Goal: Communication & Community: Answer question/provide support

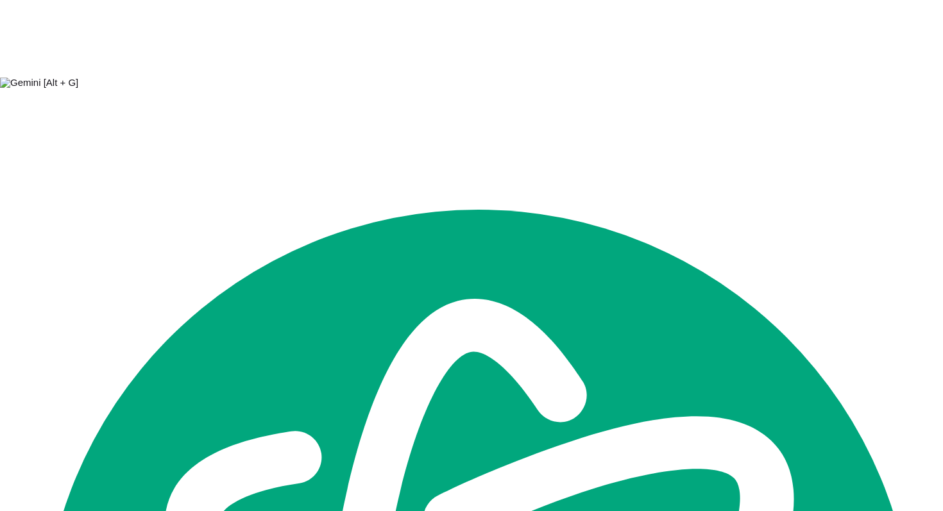
scroll to position [2019, 0]
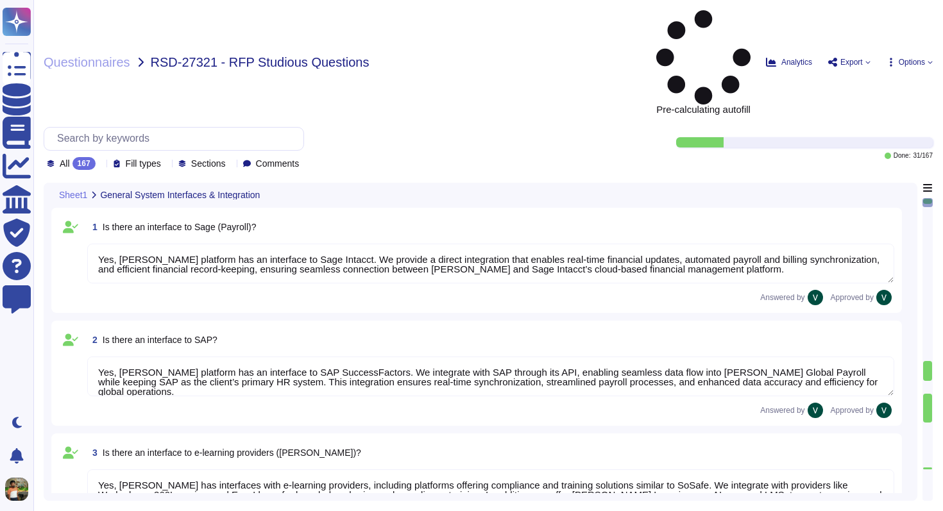
type textarea "Yes, [PERSON_NAME] platform has an interface to Sage Intacct. We provide a dire…"
type textarea "Yes, [PERSON_NAME] platform has an interface to SAP SuccessFactors. We integrat…"
type textarea "Yes, [PERSON_NAME] has interfaces with e-learning providers, including platform…"
type textarea "No, [PERSON_NAME] does not currently have a direct interface to Oracle database…"
type textarea "Yes, [PERSON_NAME] has interfaces with Microsoft Office programs like Word, Out…"
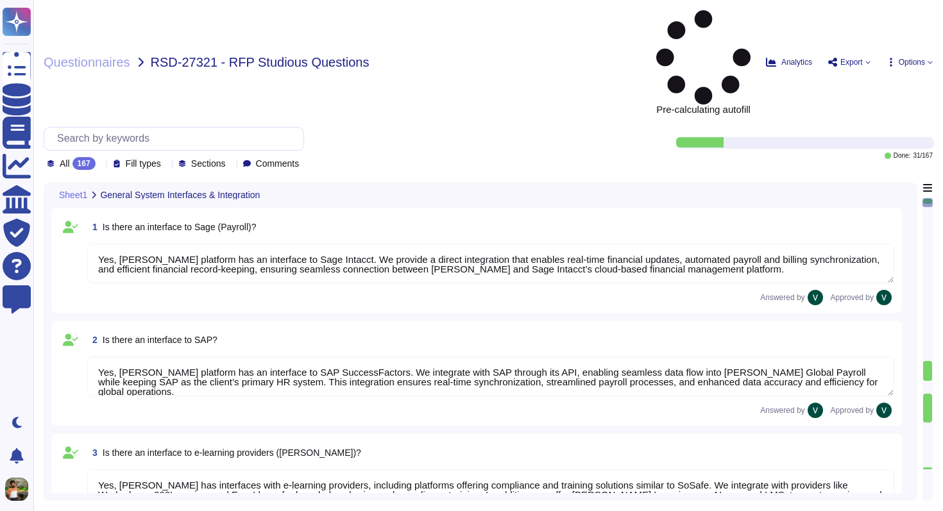
type textarea "Yes, [PERSON_NAME] platform has an interface with DATEV. These integrations may…"
type textarea "[PERSON_NAME] offers a wide range of interfaces and the ability to build custom…"
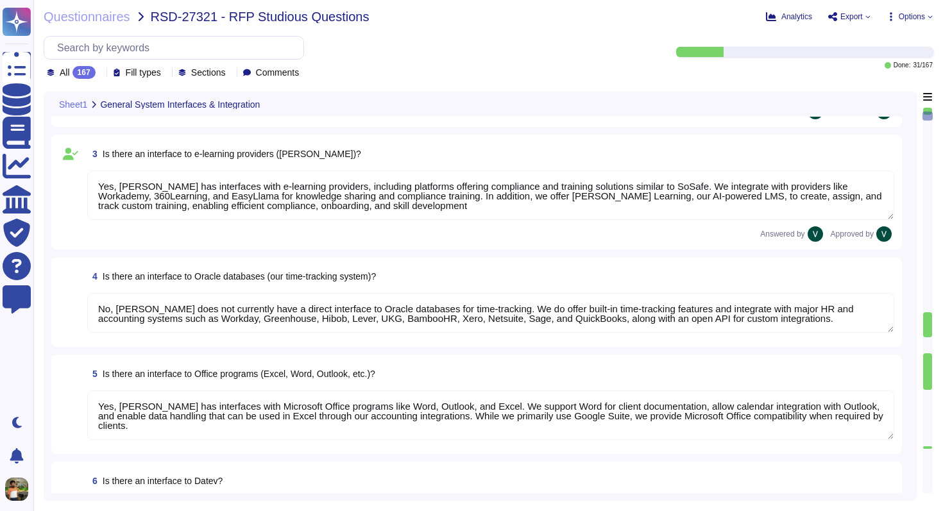
type textarea "Yes, [PERSON_NAME] platform has an API that enables clients to integrate their …"
type textarea "Data can be imported into [PERSON_NAME] system through several methods. We supp…"
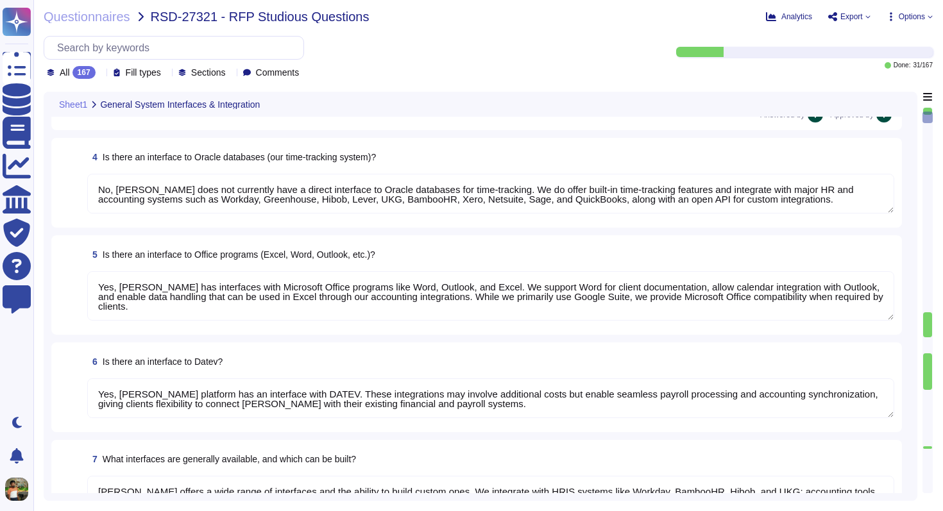
type textarea "We carry out data migration through multiple methods depending on client needs.…"
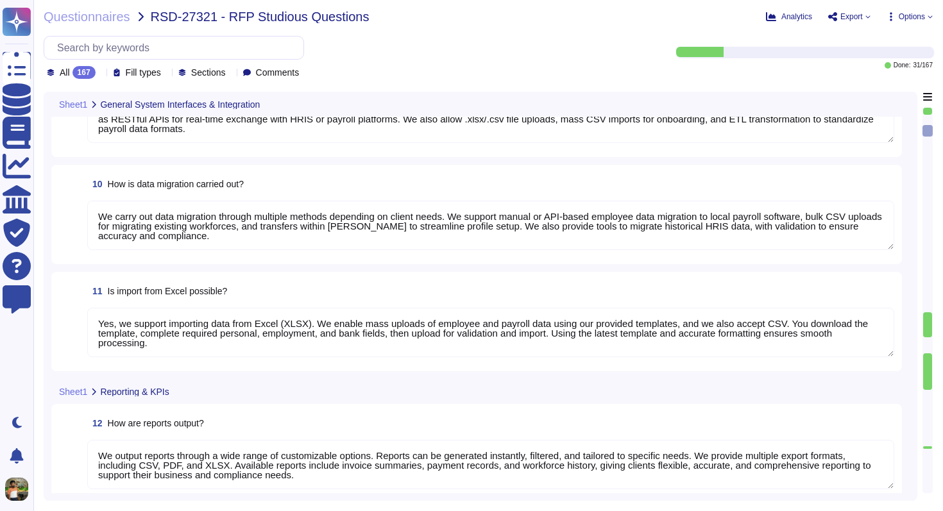
type textarea "Yes, we support importing data from Excel (XLSX). We enable mass uploads of emp…"
type textarea "We output reports through a wide range of customizable options. Reports can be …"
type textarea "[PERSON_NAME] system provides default KPIs and reports across finance, payroll,…"
type textarea "[PERSON_NAME] reports are highly customizable to meet company-specific needs. W…"
type textarea "Yes, reports from [PERSON_NAME] can be exported to Excel in XLSX format, as wel…"
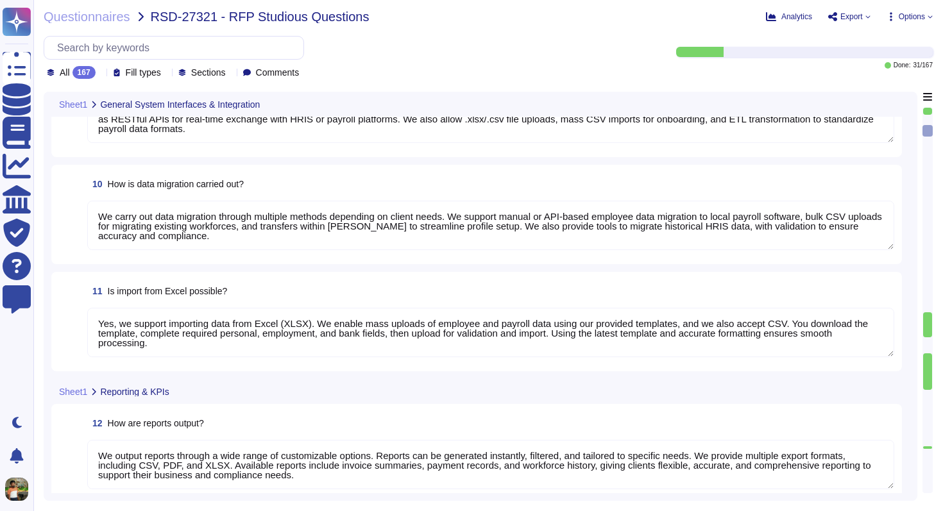
type textarea "Yes, we have a structured process for ongoing changes through continuous compli…"
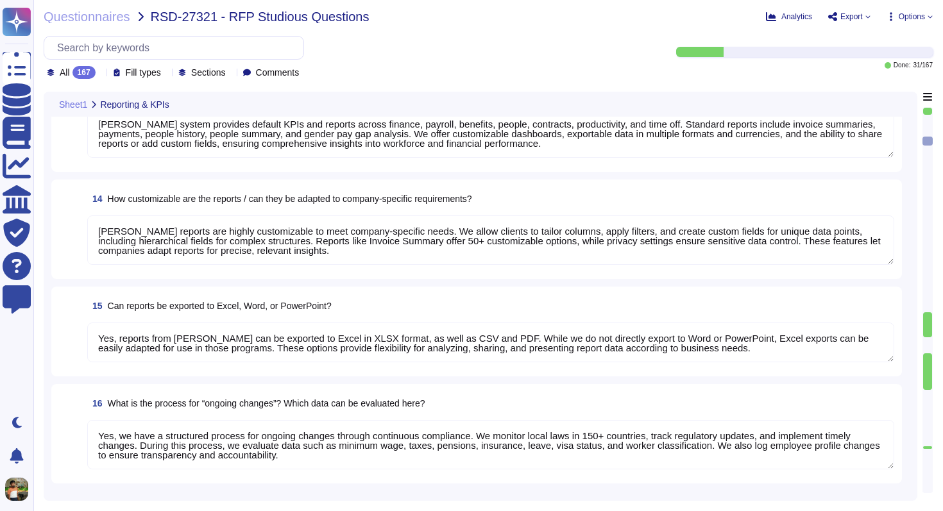
type textarea "Our servers are located in the [GEOGRAPHIC_DATA], with primary storage in [GEOG…"
type textarea "Our data is primarily hosted in the European Union, with primary storage in [GE…"
type textarea "No, our data hosting is not primarily based in the [GEOGRAPHIC_DATA]. Yes, we a…"
type textarea "Our infrastructure stores client and user personal data, platform data, marketi…"
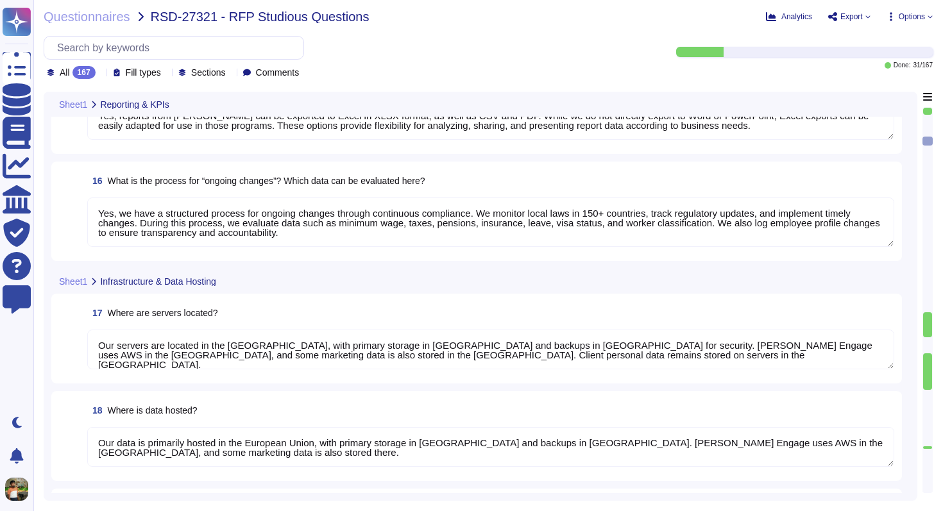
scroll to position [1, 0]
type textarea "Yes, all data stored in our infrastructure is GDPR-compliant. We host platform …"
type textarea "Yes, we retain personal data only as long as required by our services or applic…"
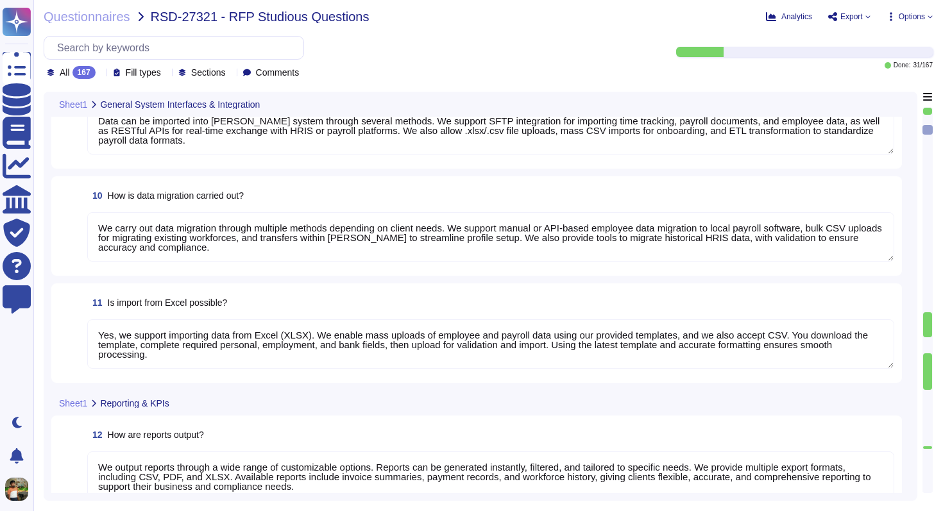
type textarea "Yes, [PERSON_NAME] platform has an interface with DATEV. These integrations may…"
type textarea "[PERSON_NAME] offers a wide range of interfaces and the ability to build custom…"
type textarea "Yes, [PERSON_NAME] platform has an API that enables clients to integrate their …"
type textarea "Data can be imported into [PERSON_NAME] system through several methods. We supp…"
type textarea "We carry out data migration through multiple methods depending on client needs.…"
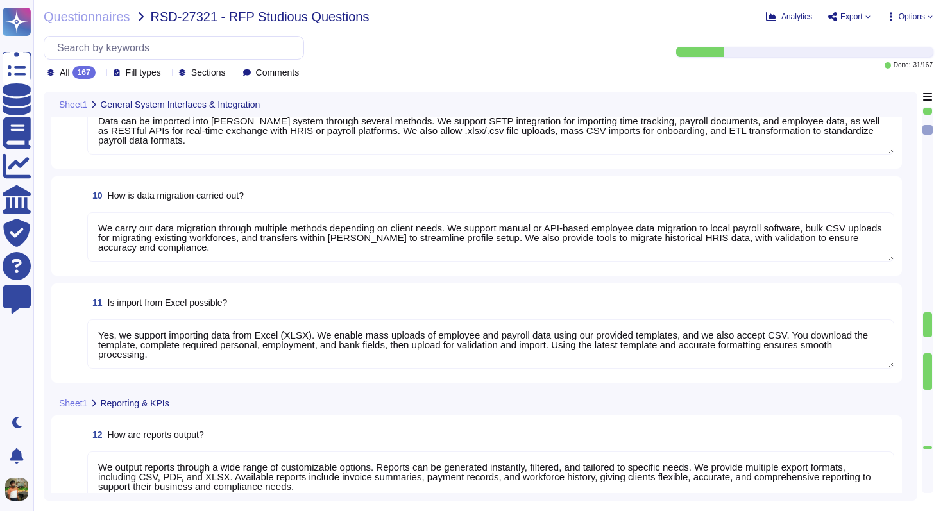
type textarea "Yes, we support importing data from Excel (XLSX). We enable mass uploads of emp…"
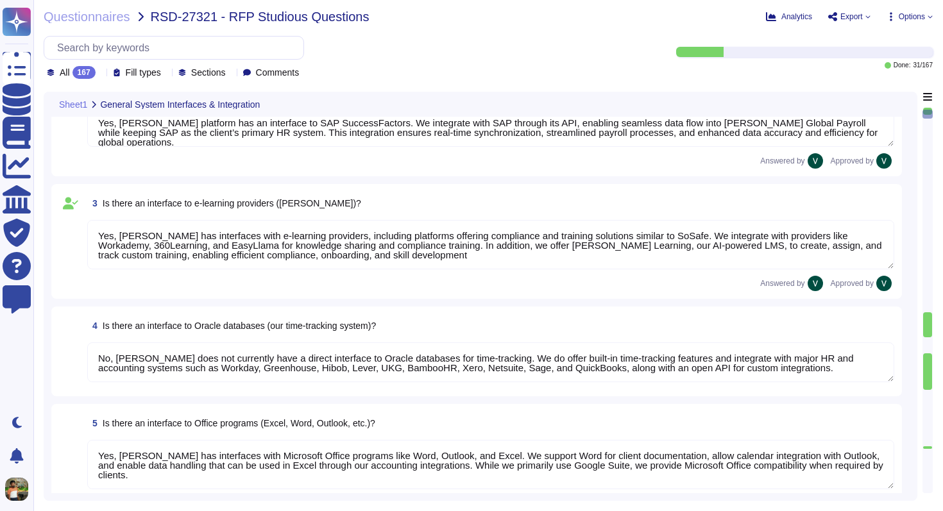
type textarea "Yes, [PERSON_NAME] platform has an interface to Sage Intacct. We provide a dire…"
type textarea "Yes, [PERSON_NAME] platform has an interface to SAP SuccessFactors. We integrat…"
type textarea "Yes, [PERSON_NAME] has interfaces with e-learning providers, including platform…"
type textarea "No, [PERSON_NAME] does not currently have a direct interface to Oracle database…"
type textarea "Yes, [PERSON_NAME] has interfaces with Microsoft Office programs like Word, Out…"
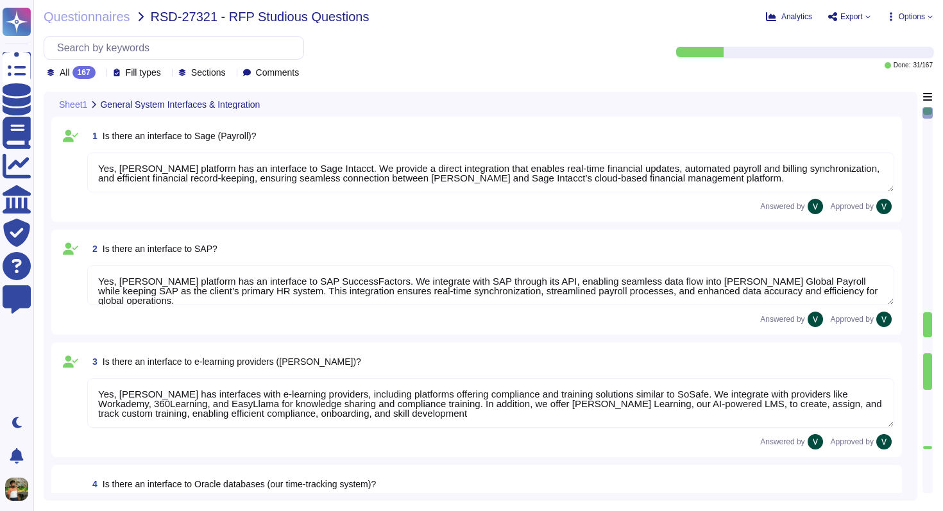
type textarea "Yes, [PERSON_NAME] platform has an API that enables clients to integrate their …"
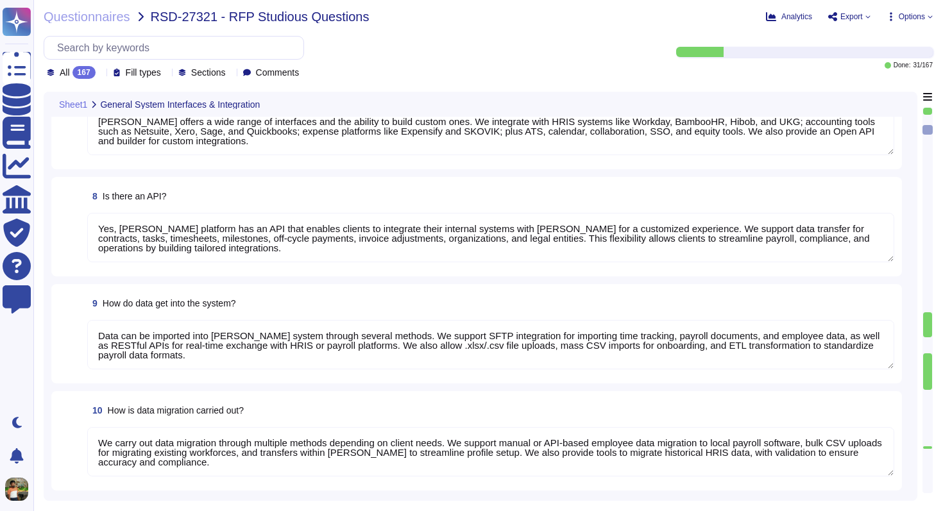
type textarea "Data can be imported into [PERSON_NAME] system through several methods. We supp…"
type textarea "We carry out data migration through multiple methods depending on client needs.…"
type textarea "Yes, we support importing data from Excel (XLSX). We enable mass uploads of emp…"
type textarea "We output reports through a wide range of customizable options. Reports can be …"
type textarea "[PERSON_NAME] system provides default KPIs and reports across finance, payroll,…"
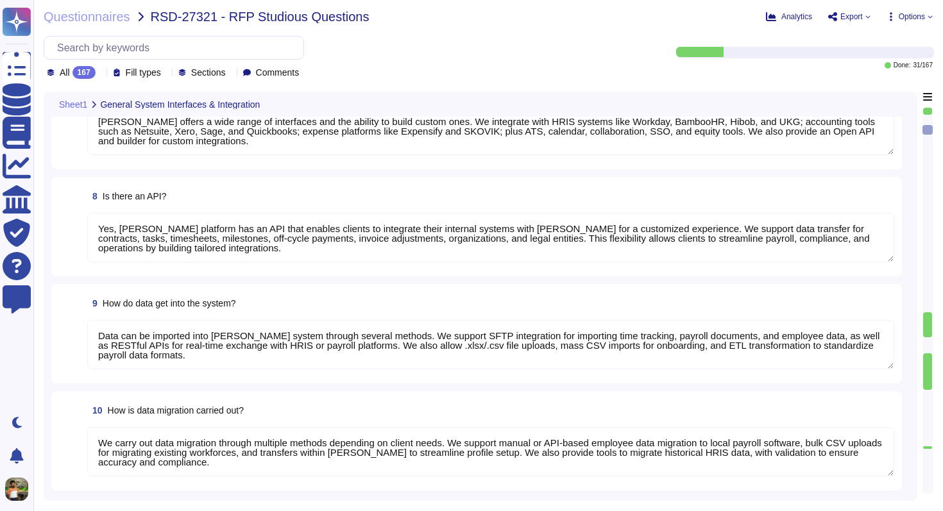
type textarea "[PERSON_NAME] reports are highly customizable to meet company-specific needs. W…"
type textarea "Yes, reports from [PERSON_NAME] can be exported to Excel in XLSX format, as wel…"
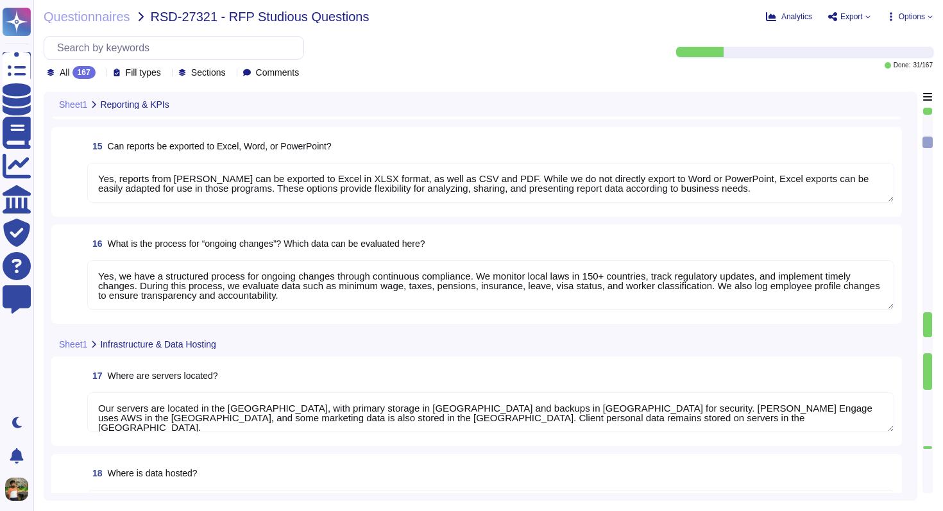
type textarea "Yes, we have a structured process for ongoing changes through continuous compli…"
type textarea "Our servers are located in the [GEOGRAPHIC_DATA], with primary storage in [GEOG…"
type textarea "Our data is primarily hosted in the European Union, with primary storage in [GE…"
type textarea "No, our data hosting is not primarily based in the [GEOGRAPHIC_DATA]. Yes, we a…"
type textarea "Our infrastructure stores client and user personal data, platform data, marketi…"
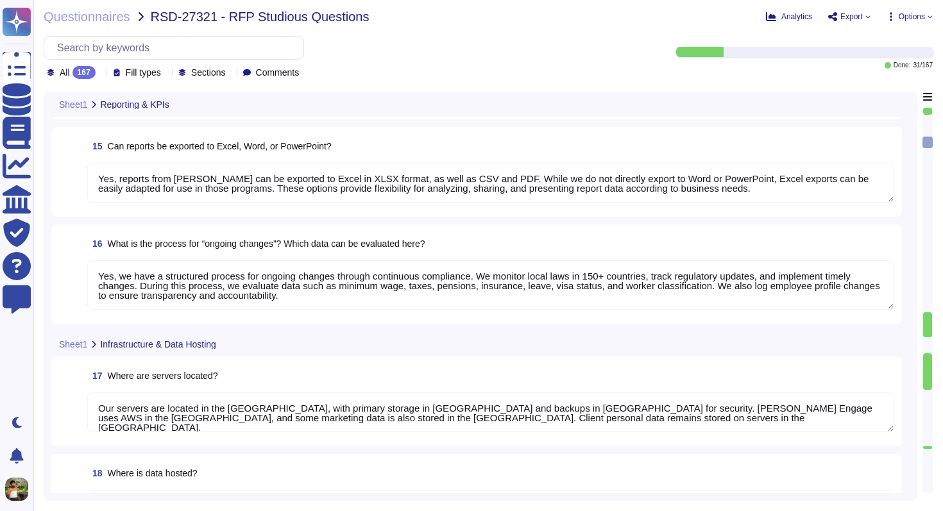
type textarea "Yes, all data stored in our infrastructure is GDPR-compliant. We host platform …"
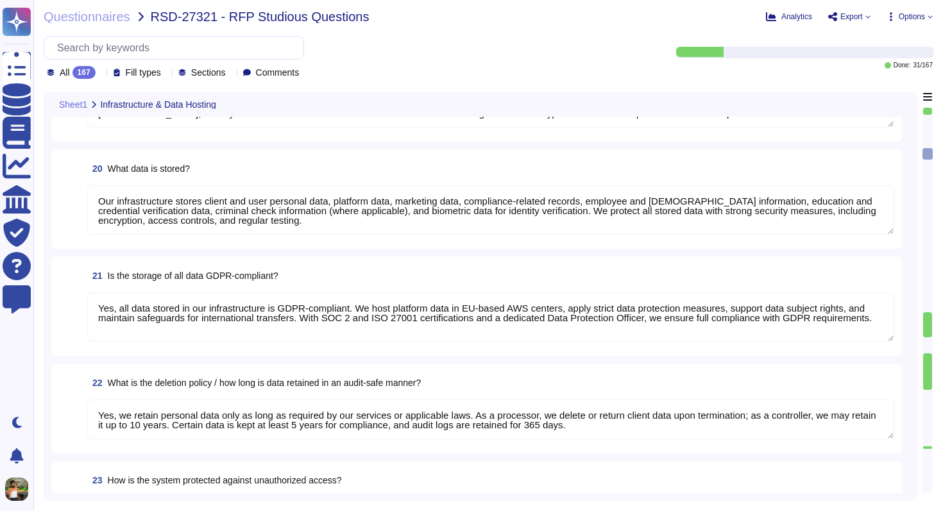
type textarea "Yes, we retain personal data only as long as required by our services or applic…"
type textarea "We protect our system against unauthorized access through strict access control…"
type textarea "Yes, we enforce strong password encryption by using a one-way hash function wit…"
type textarea "We protect our system against hacker attacks with 24/7 monitoring, vulnerabilit…"
type textarea "Yes, we have a roles and permissions framework that restricts access to only th…"
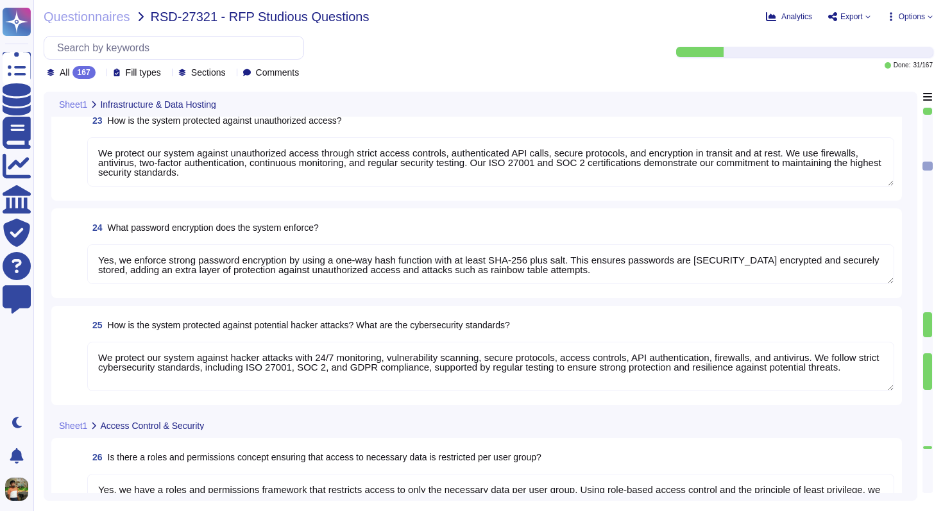
type textarea "Yes, we integrate with Microsoft Entra ID (formerly Azure Active Directory) to …"
type textarea "We ensure no personal data remains accessible after termination. We delete or r…"
type textarea "Yes, we use AI in our platform through features like AI Workforce, designed to …"
type textarea "Yes, we offer Single Sign-On (SSO) integration via Microsoft Entra ID (formerly…"
type textarea "No, we do not have an existing partnership with indevis. However, we support in…"
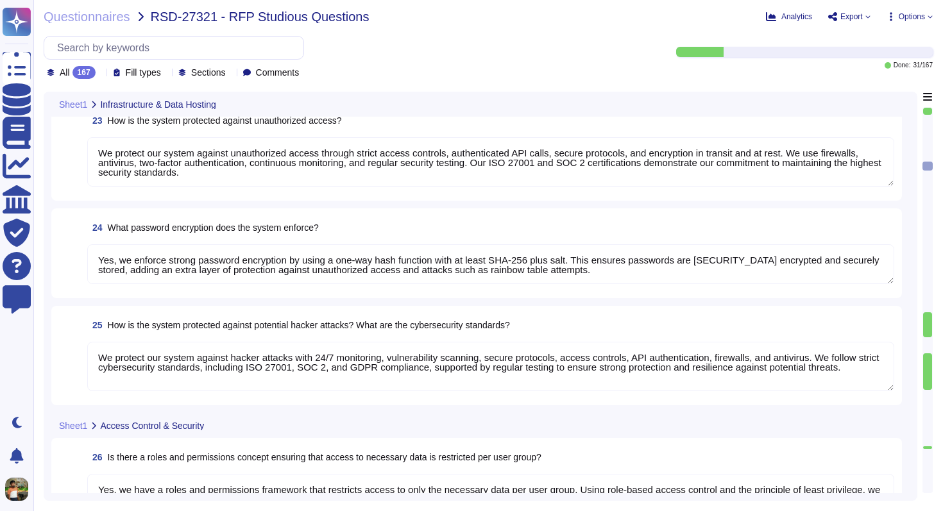
type textarea "No, not all data in our system is encrypted by default, but we encrypt sensitiv…"
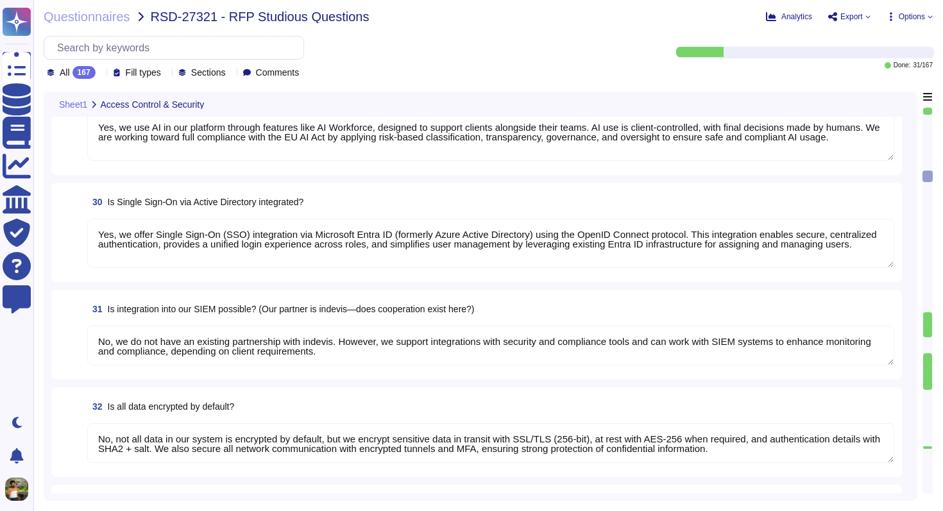
scroll to position [1, 0]
type textarea "Yes, [PERSON_NAME] provides both service level agreements (SLAs) for maintenanc…"
type textarea "No, [PERSON_NAME] tool does not specifically manage consents for using images f…"
type textarea "No, [PERSON_NAME] does not offer a personalized "Studiosus" structure for data …"
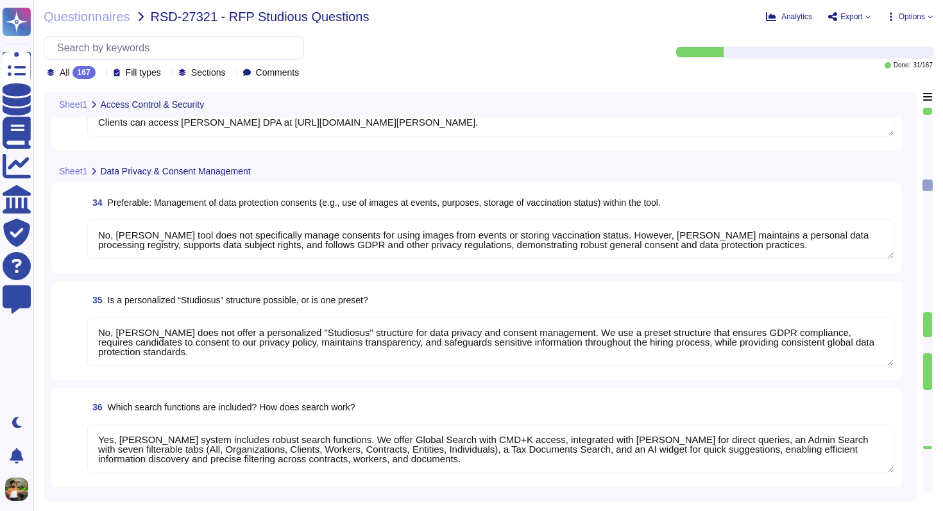
type textarea "Yes, [PERSON_NAME] system includes robust search functions. We offer Global Sea…"
type textarea "Yes, documents can be directly uploaded into [PERSON_NAME] system without prior…"
type textarea "Yes, [PERSON_NAME] stores all documents centrally within the platform, allowing…"
type textarea "Yes, [PERSON_NAME] allows creation of custom document categories and types, inc…"
type textarea "No, [PERSON_NAME] does not have explicit partnerships for document scanning ser…"
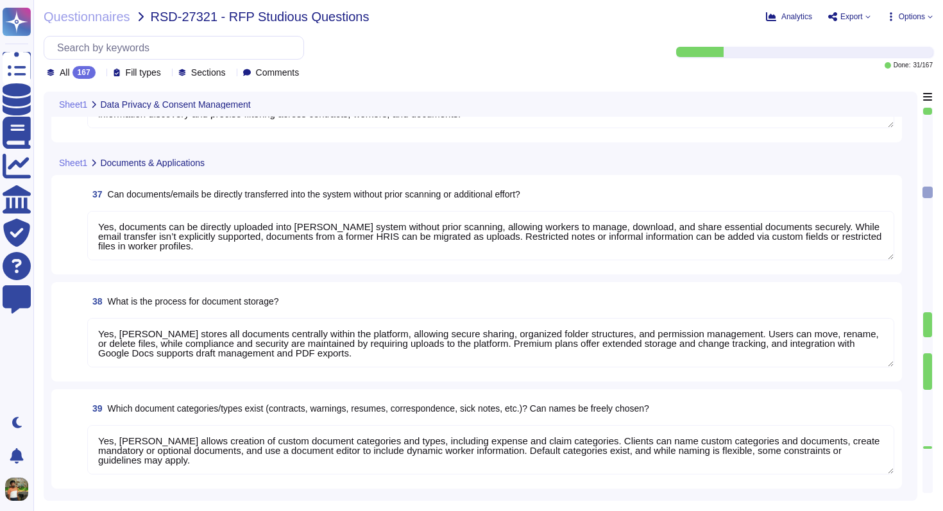
type textarea "Yes, [PERSON_NAME] has an interface to job boards through [PERSON_NAME]. We pro…"
type textarea "Yes, [PERSON_NAME] has an interface to your career site through our ATS. We all…"
type textarea "No, [PERSON_NAME] does not specifically offer a one-click application feature. …"
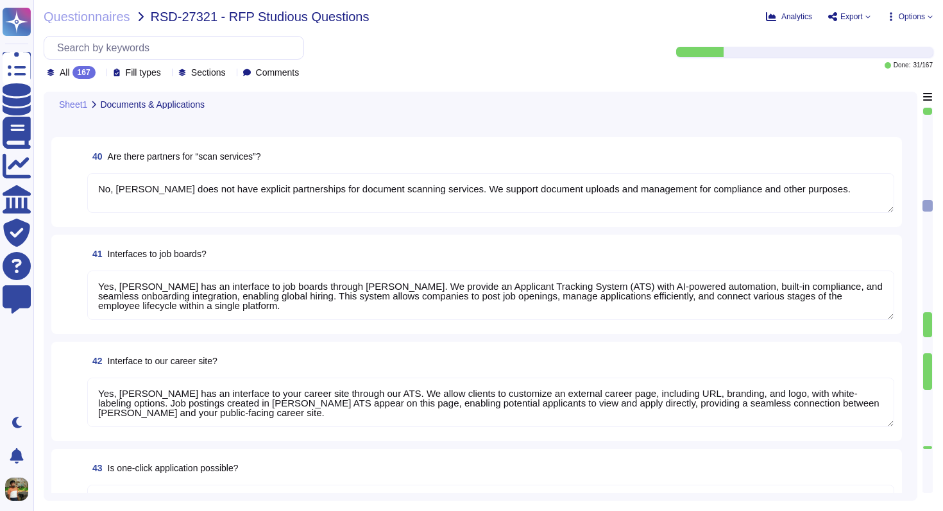
type textarea "Yes, [PERSON_NAME] platform is optimized for mobile use through our dedicated m…"
type textarea "[PERSON_NAME] system handles application intake through our Applicant Tracking …"
type textarea "Yes, [PERSON_NAME] system allows applications to be distributed to responsible …"
type textarea "Yes, [PERSON_NAME] ATS can be used by HR for pre-screening applicants. We use A…"
type textarea "Yes, [PERSON_NAME] ATS can handle automatic communication with applicants. We p…"
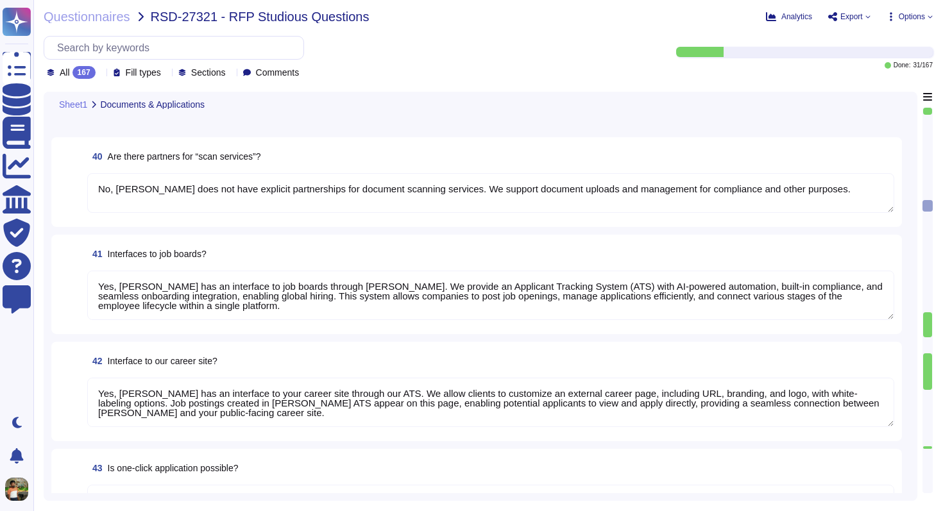
type textarea "Yes, [PERSON_NAME] ATS can send automatic reminders to recruiters and line mana…"
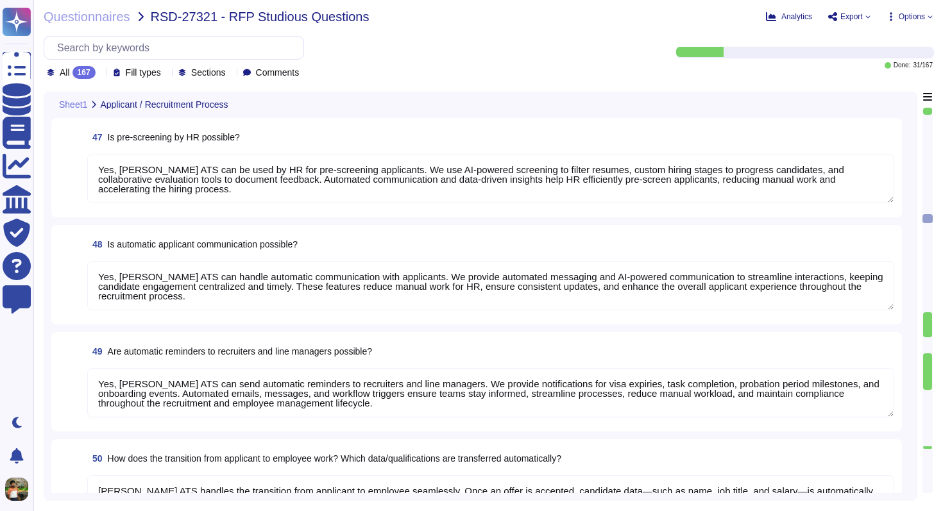
type textarea "[PERSON_NAME] ATS handles the transition from applicant to employee seamlessly.…"
type textarea "Yes, [PERSON_NAME] system can store templates for automated responses and decli…"
type textarea "Yes, [PERSON_NAME] integrates with Outlook calendars for scheduling. We sync [P…"
type textarea "Yes, [PERSON_NAME] Applicant Tracking System (ATS) allows for applicant evaluat…"
type textarea "[PERSON_NAME] is developing a data retention and deletion policy for applicant …"
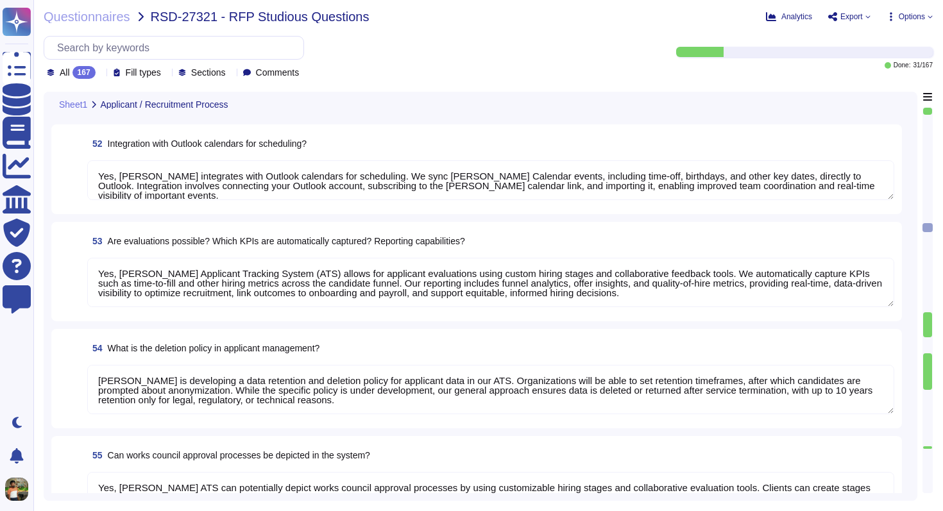
type textarea "Yes, [PERSON_NAME] ATS can potentially depict works council approval processes …"
type textarea "[PERSON_NAME] represents maternity and parental leave processes by allowing emp…"
type textarea "[PERSON_NAME] onboarding process guides new employees from account setup to act…"
type textarea "[PERSON_NAME] offboarding process ensures a smooth, compliant transition. We in…"
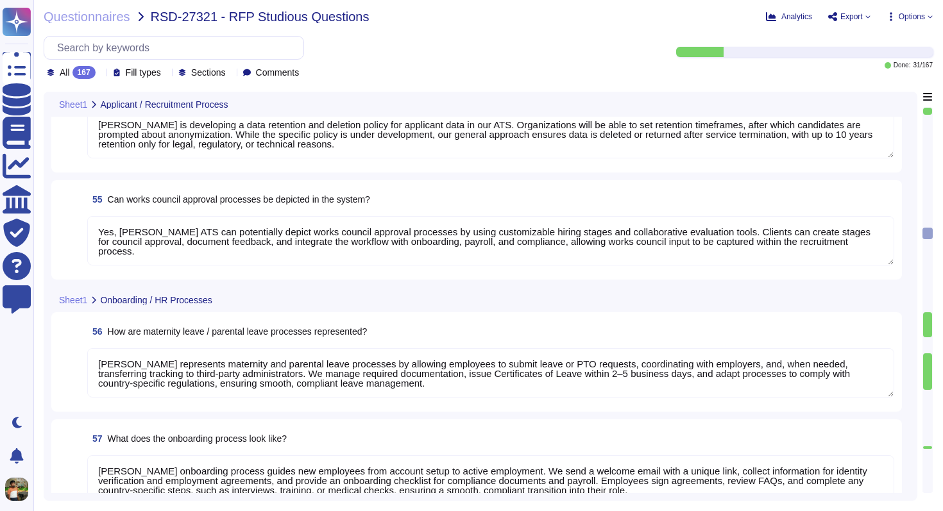
type textarea "[PERSON_NAME] probationary period process helps employers and employees confirm…"
type textarea "[PERSON_NAME] internal department transfer process ensures proper validation, a…"
type textarea "[PERSON_NAME] manages changes to employee working hours through a structured sy…"
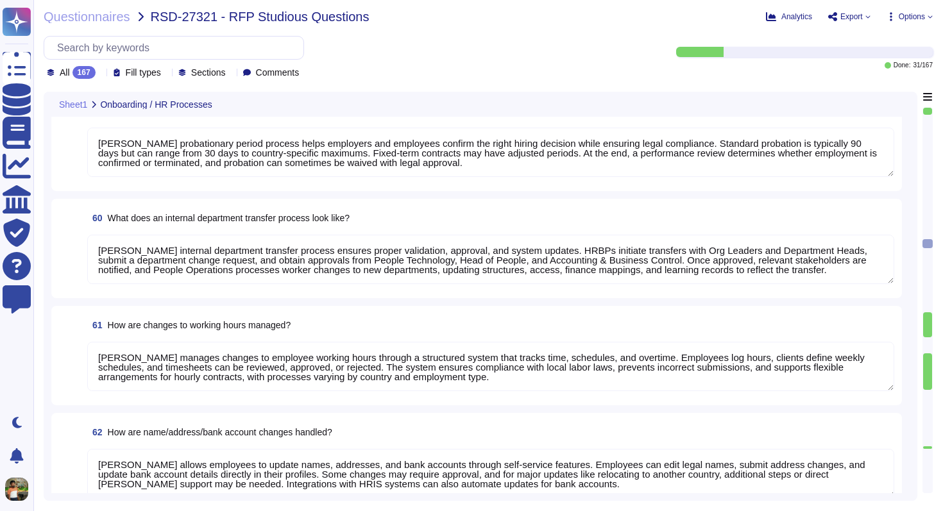
type textarea "[PERSON_NAME] allows employees to update names, addresses, and bank accounts th…"
type textarea "Yes, [PERSON_NAME] has processes for onboarding and managing volunteers, intern…"
type textarea "[PERSON_NAME] system handles holiday and Christmas bonuses automatically, ensur…"
type textarea "Yes, [PERSON_NAME] tool supports special year-end tasks, including managing rem…"
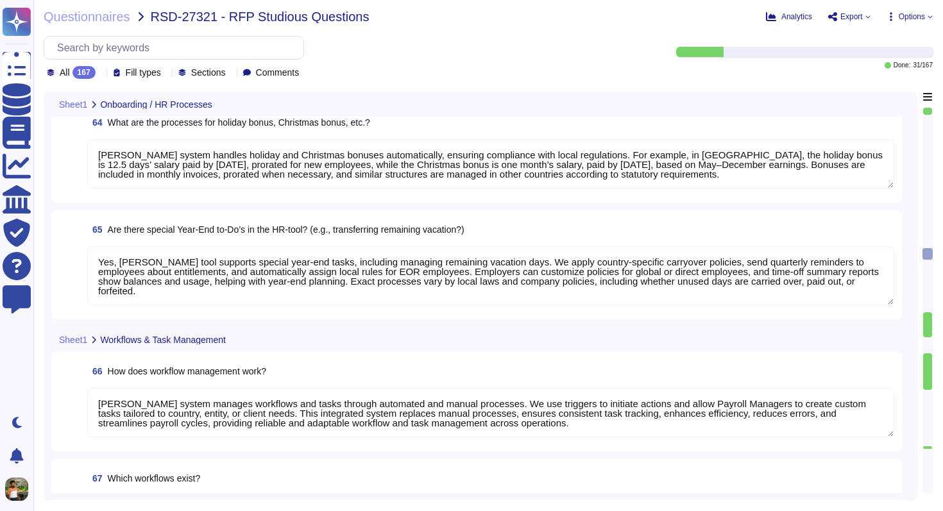
type textarea "[PERSON_NAME] system manages workflows and tasks through automated and manual p…"
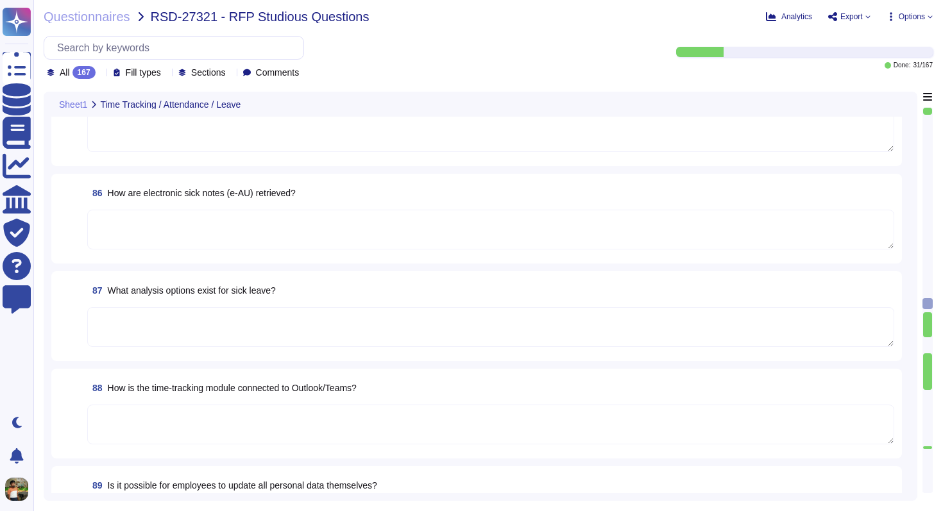
type textarea "Yes, employees can submit documents such as marriage certificates, sick notes, …"
type textarea "Yes, employees can book and manage seminars through [PERSON_NAME] Learning, inc…"
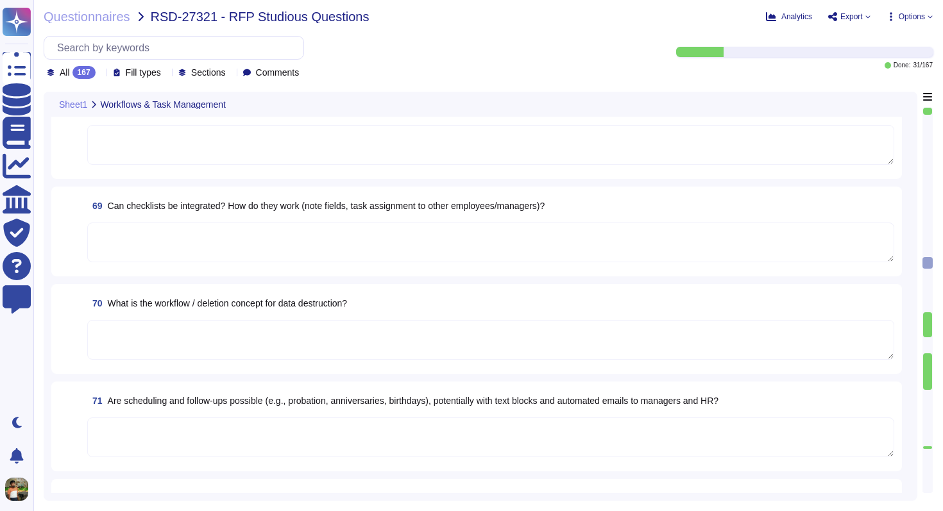
type textarea "[PERSON_NAME] system manages workflows and tasks through automated and manual p…"
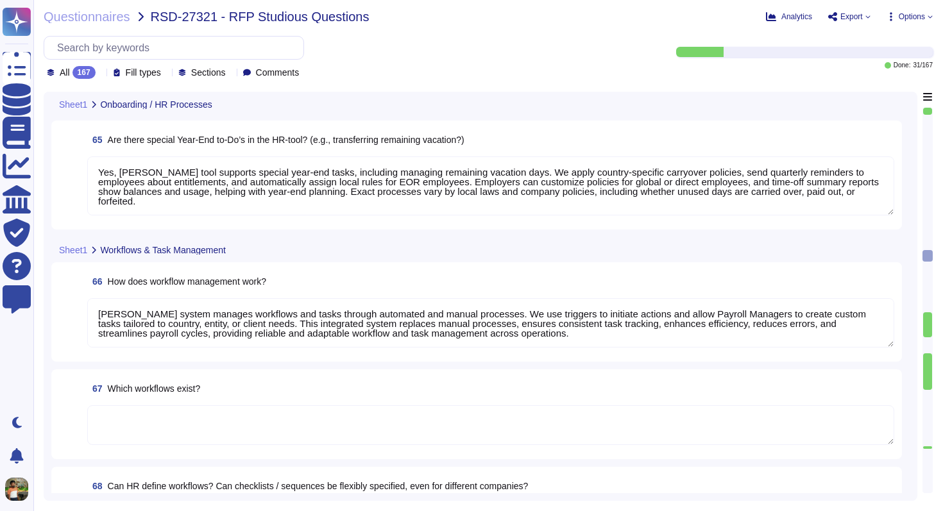
type textarea "[PERSON_NAME] allows employees to update names, addresses, and bank accounts th…"
type textarea "Yes, [PERSON_NAME] has processes for onboarding and managing volunteers, intern…"
type textarea "[PERSON_NAME] system handles holiday and Christmas bonuses automatically, ensur…"
type textarea "Yes, [PERSON_NAME] tool supports special year-end tasks, including managing rem…"
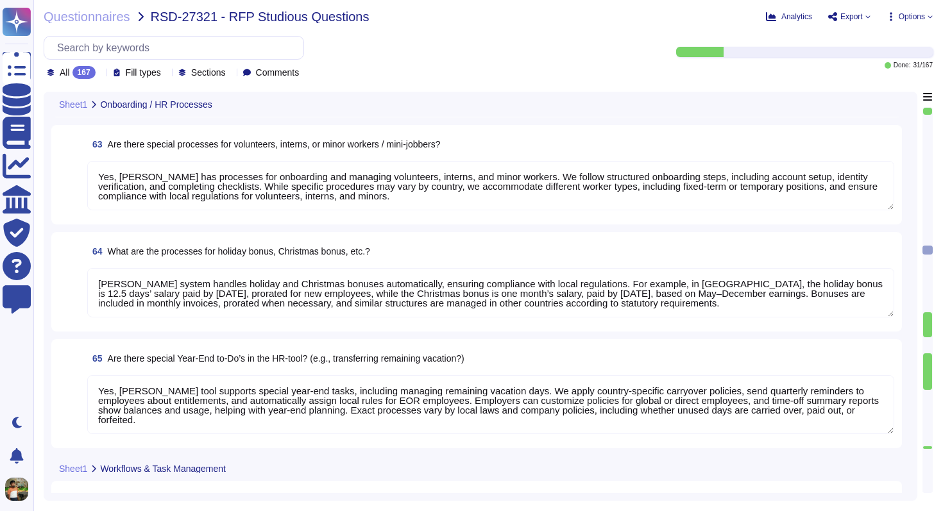
type textarea "[PERSON_NAME] internal department transfer process ensures proper validation, a…"
type textarea "[PERSON_NAME] manages changes to employee working hours through a structured sy…"
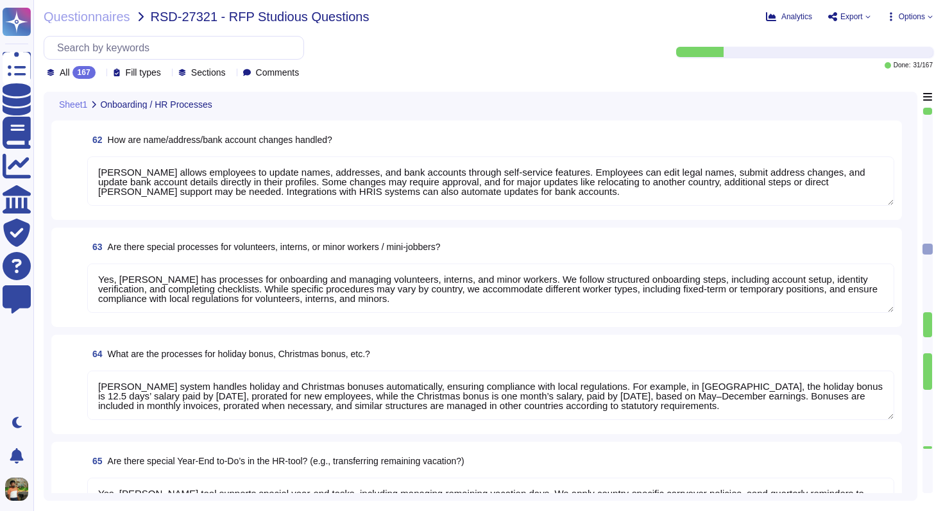
type textarea "[PERSON_NAME] probationary period process helps employers and employees confirm…"
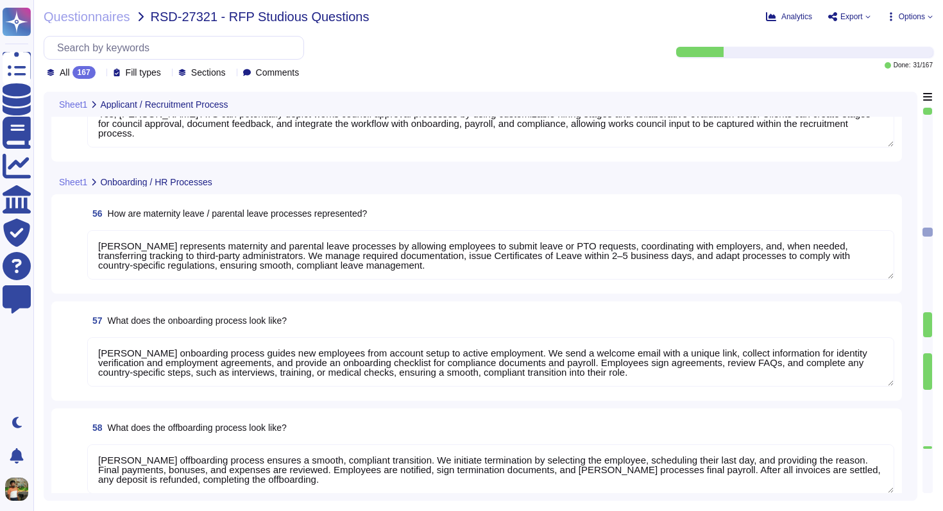
type textarea "Yes, [PERSON_NAME] integrates with Outlook calendars for scheduling. We sync [P…"
type textarea "Yes, [PERSON_NAME] Applicant Tracking System (ATS) allows for applicant evaluat…"
type textarea "[PERSON_NAME] is developing a data retention and deletion policy for applicant …"
type textarea "Yes, [PERSON_NAME] ATS can potentially depict works council approval processes …"
type textarea "[PERSON_NAME] represents maternity and parental leave processes by allowing emp…"
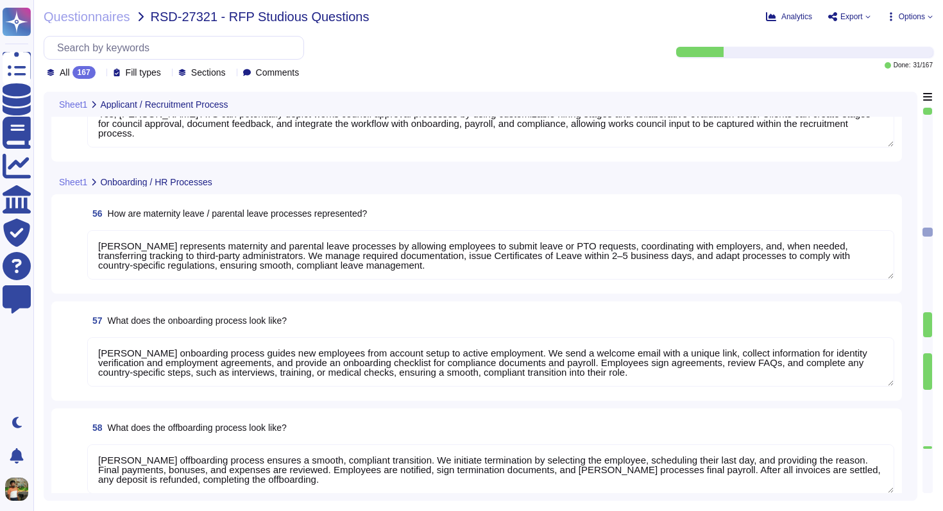
type textarea "[PERSON_NAME] onboarding process guides new employees from account setup to act…"
type textarea "[PERSON_NAME] offboarding process ensures a smooth, compliant transition. We in…"
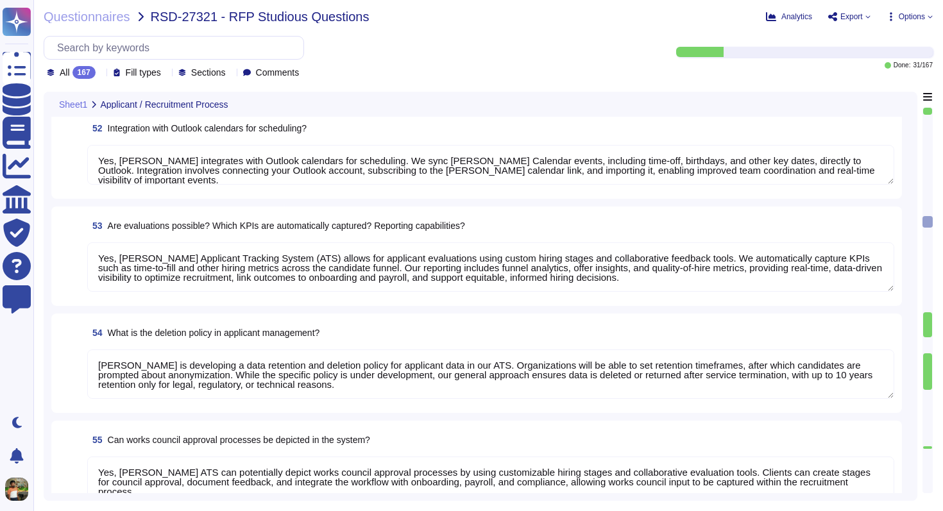
type textarea "Yes, [PERSON_NAME] ATS can be used by HR for pre-screening applicants. We use A…"
type textarea "Yes, [PERSON_NAME] ATS can handle automatic communication with applicants. We p…"
type textarea "Yes, [PERSON_NAME] ATS can send automatic reminders to recruiters and line mana…"
type textarea "[PERSON_NAME] ATS handles the transition from applicant to employee seamlessly.…"
type textarea "Yes, [PERSON_NAME] system can store templates for automated responses and decli…"
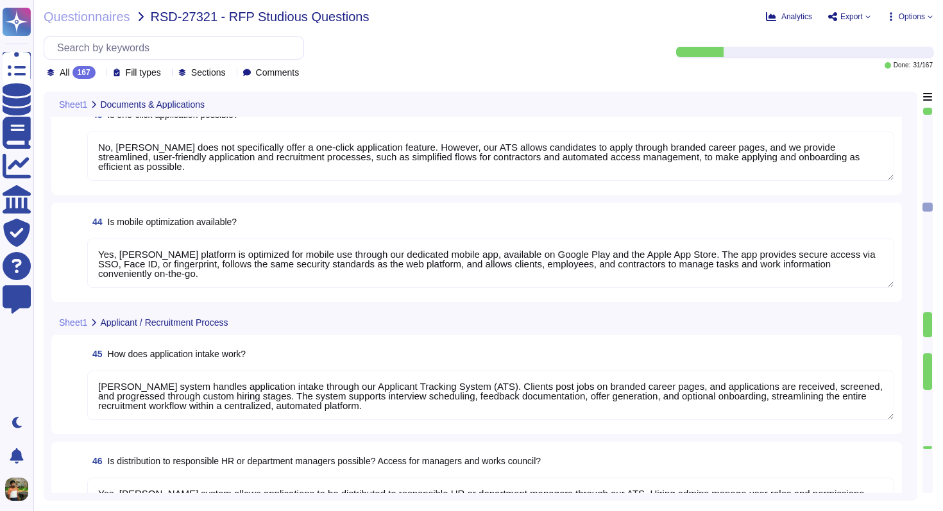
type textarea "No, [PERSON_NAME] does not have explicit partnerships for document scanning ser…"
type textarea "Yes, [PERSON_NAME] has an interface to job boards through [PERSON_NAME]. We pro…"
type textarea "Yes, [PERSON_NAME] has an interface to your career site through our ATS. We all…"
type textarea "No, [PERSON_NAME] does not specifically offer a one-click application feature. …"
type textarea "Yes, [PERSON_NAME] platform is optimized for mobile use through our dedicated m…"
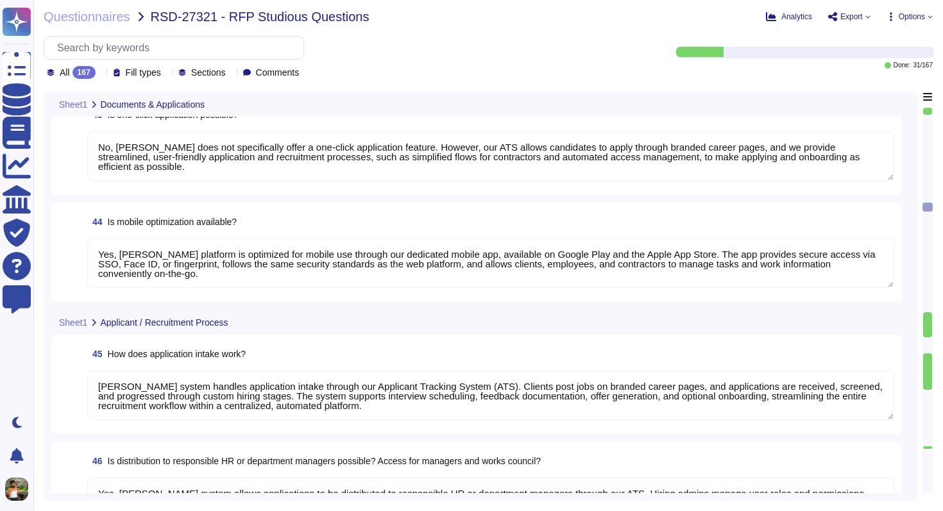
type textarea "[PERSON_NAME] system handles application intake through our Applicant Tracking …"
type textarea "Yes, [PERSON_NAME] system allows applications to be distributed to responsible …"
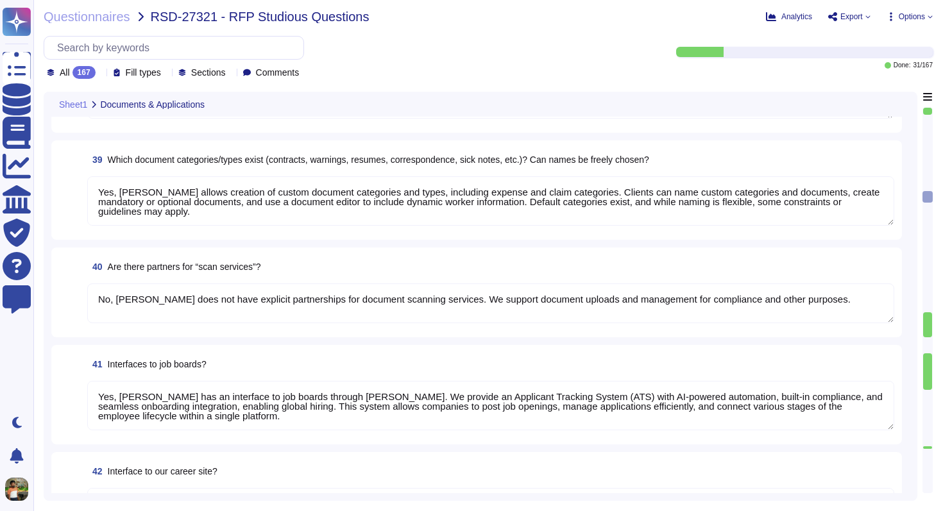
type textarea "Yes, documents can be directly uploaded into [PERSON_NAME] system without prior…"
type textarea "Yes, [PERSON_NAME] stores all documents centrally within the platform, allowing…"
type textarea "Yes, [PERSON_NAME] allows creation of custom document categories and types, inc…"
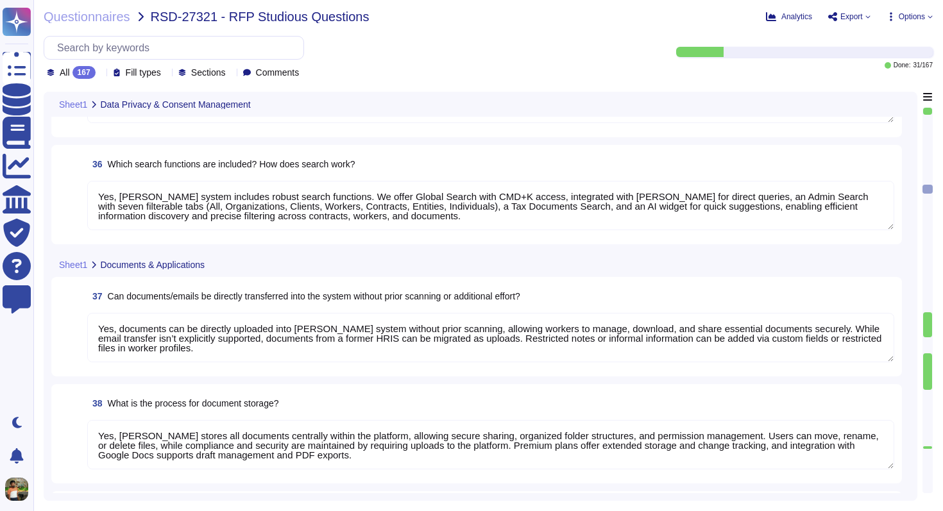
type textarea "No, [PERSON_NAME] tool does not specifically manage consents for using images f…"
type textarea "No, [PERSON_NAME] does not offer a personalized "Studiosus" structure for data …"
type textarea "Yes, [PERSON_NAME] system includes robust search functions. We offer Global Sea…"
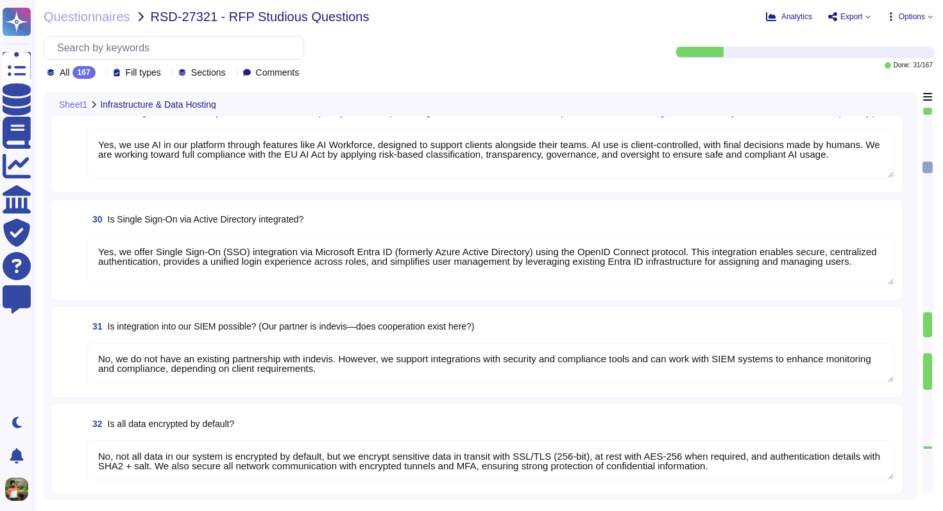
type textarea "We protect our system against unauthorized access through strict access control…"
type textarea "Yes, we enforce strong password encryption by using a one-way hash function wit…"
type textarea "We protect our system against hacker attacks with 24/7 monitoring, vulnerabilit…"
type textarea "Yes, we have a roles and permissions framework that restricts access to only th…"
type textarea "Yes, we integrate with Microsoft Entra ID (formerly Azure Active Directory) to …"
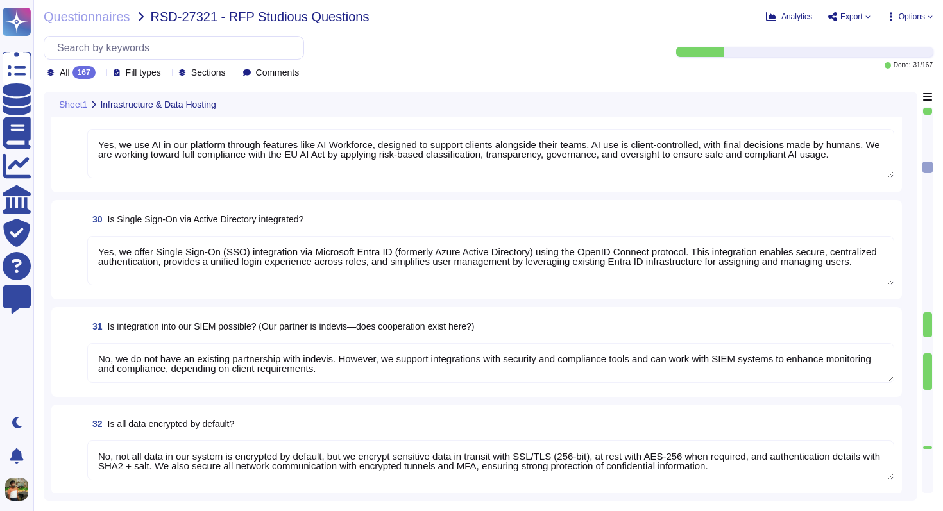
type textarea "We ensure no personal data remains accessible after termination. We delete or r…"
type textarea "Yes, we use AI in our platform through features like AI Workforce, designed to …"
type textarea "Yes, we offer Single Sign-On (SSO) integration via Microsoft Entra ID (formerly…"
type textarea "No, we do not have an existing partnership with indevis. However, we support in…"
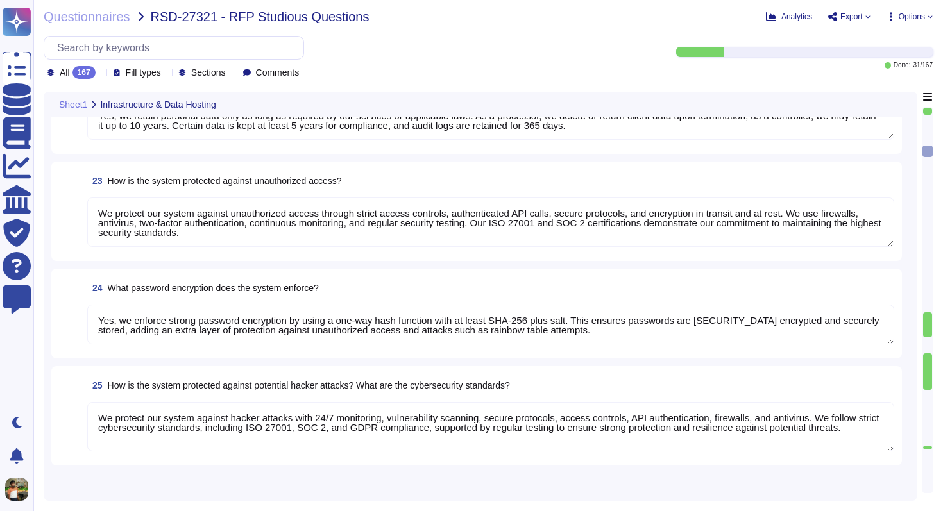
type textarea "Our servers are located in the [GEOGRAPHIC_DATA], with primary storage in [GEOG…"
type textarea "Our data is primarily hosted in the European Union, with primary storage in [GE…"
type textarea "No, our data hosting is not primarily based in the [GEOGRAPHIC_DATA]. Yes, we a…"
type textarea "Our infrastructure stores client and user personal data, platform data, marketi…"
type textarea "Yes, all data stored in our infrastructure is GDPR-compliant. We host platform …"
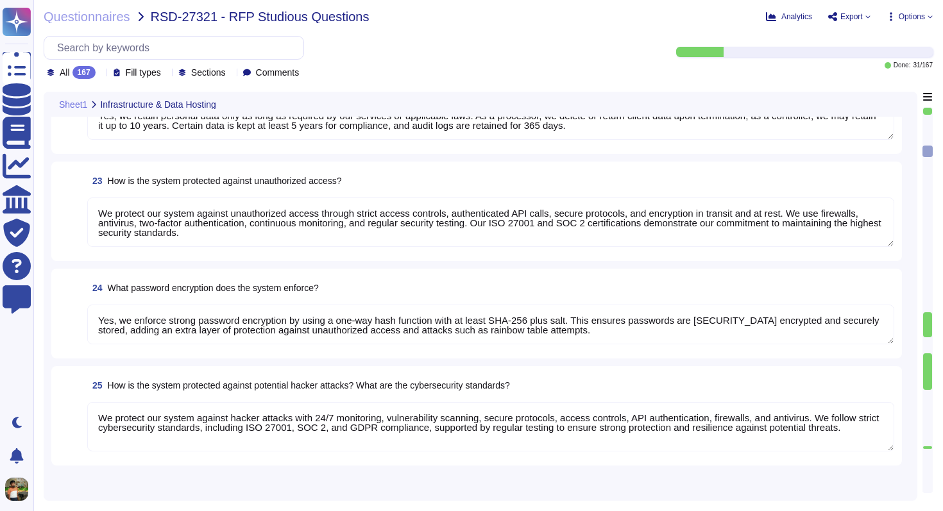
type textarea "Yes, we retain personal data only as long as required by our services or applic…"
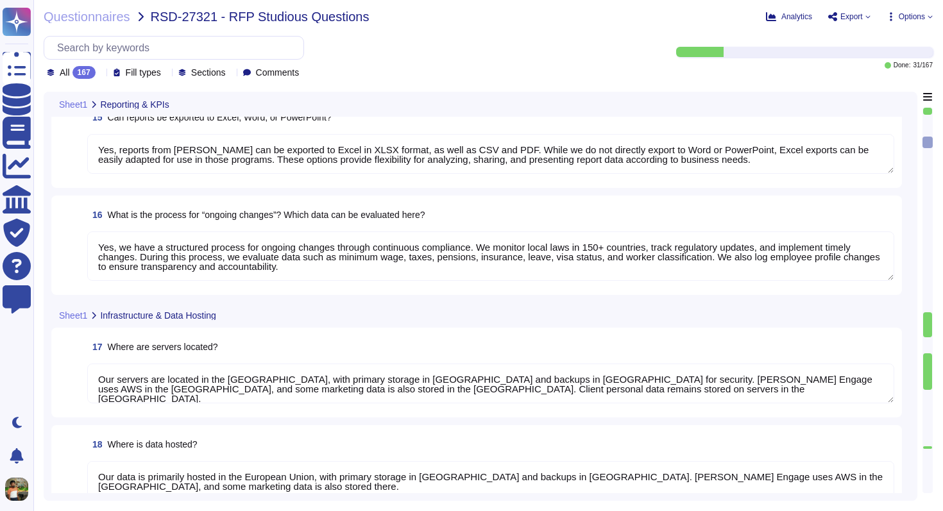
type textarea "We output reports through a wide range of customizable options. Reports can be …"
type textarea "[PERSON_NAME] system provides default KPIs and reports across finance, payroll,…"
type textarea "[PERSON_NAME] reports are highly customizable to meet company-specific needs. W…"
type textarea "Yes, reports from [PERSON_NAME] can be exported to Excel in XLSX format, as wel…"
type textarea "Yes, we have a structured process for ongoing changes through continuous compli…"
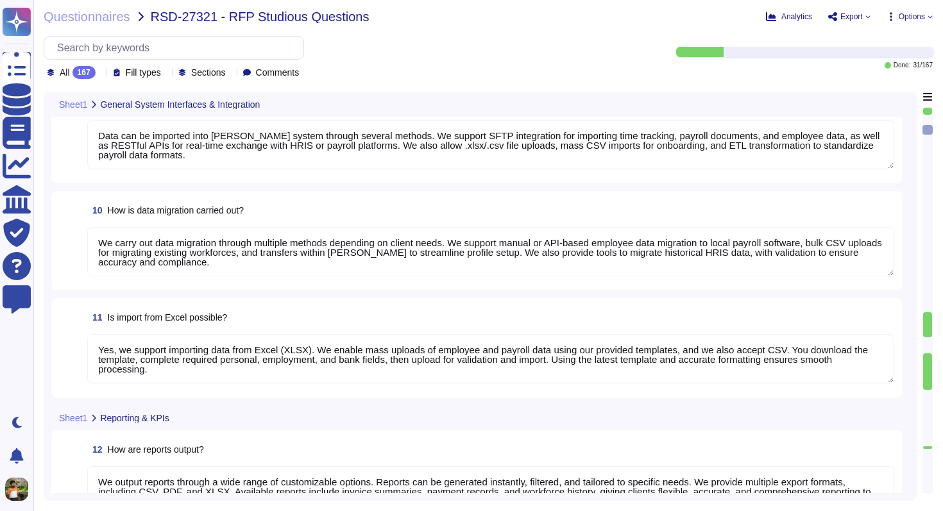
type textarea "Yes, [PERSON_NAME] platform has an interface with DATEV. These integrations may…"
type textarea "[PERSON_NAME] offers a wide range of interfaces and the ability to build custom…"
type textarea "Yes, [PERSON_NAME] platform has an API that enables clients to integrate their …"
type textarea "Data can be imported into [PERSON_NAME] system through several methods. We supp…"
type textarea "We carry out data migration through multiple methods depending on client needs.…"
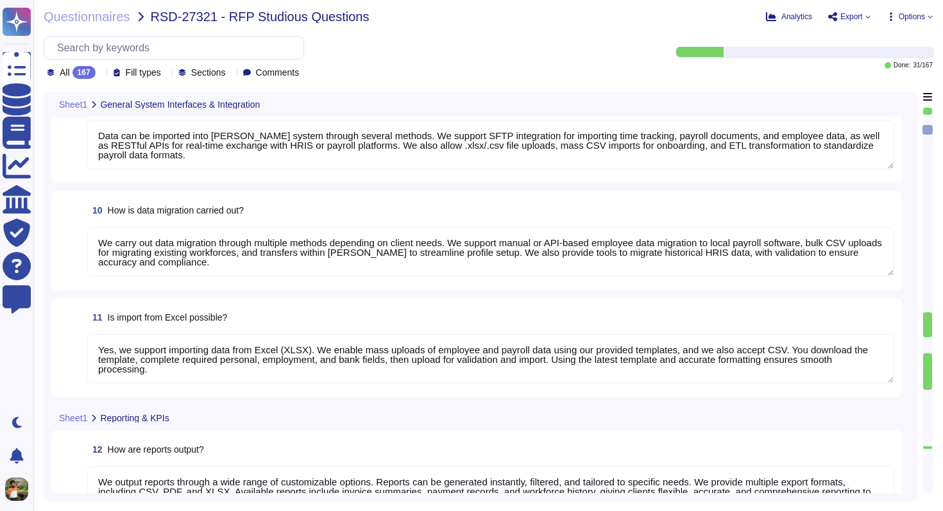
type textarea "Yes, we support importing data from Excel (XLSX). We enable mass uploads of emp…"
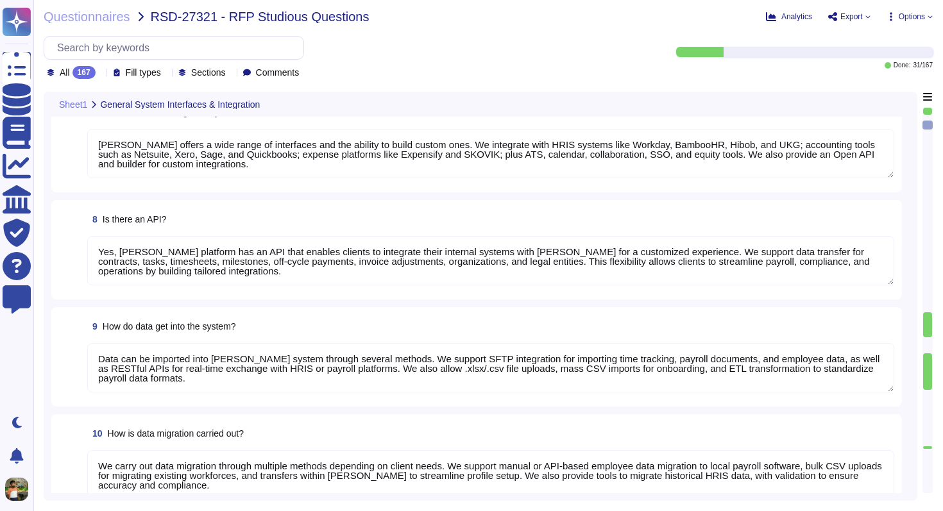
type textarea "No, [PERSON_NAME] does not currently have a direct interface to Oracle database…"
type textarea "Yes, [PERSON_NAME] has interfaces with Microsoft Office programs like Word, Out…"
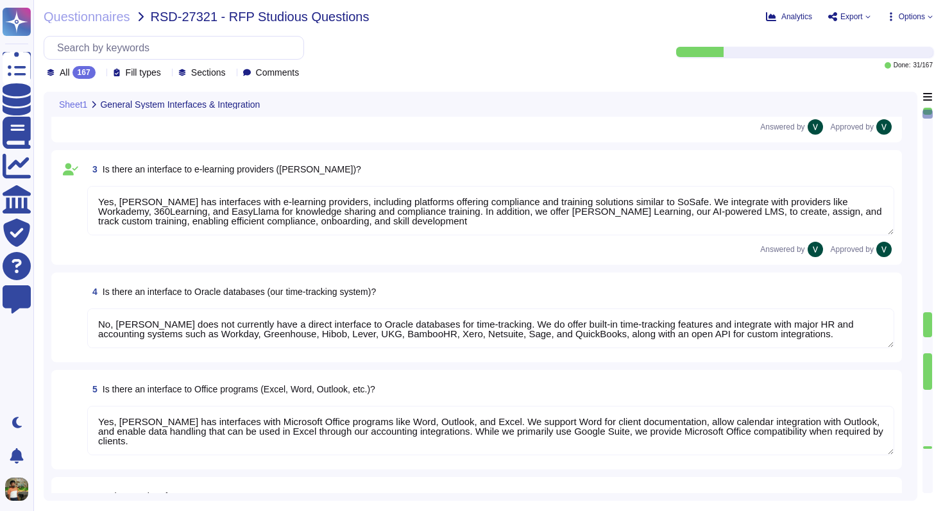
type textarea "Yes, [PERSON_NAME] platform has an interface to Sage Intacct. We provide a dire…"
type textarea "Yes, [PERSON_NAME] platform has an interface to SAP SuccessFactors. We integrat…"
type textarea "Yes, [PERSON_NAME] has interfaces with e-learning providers, including platform…"
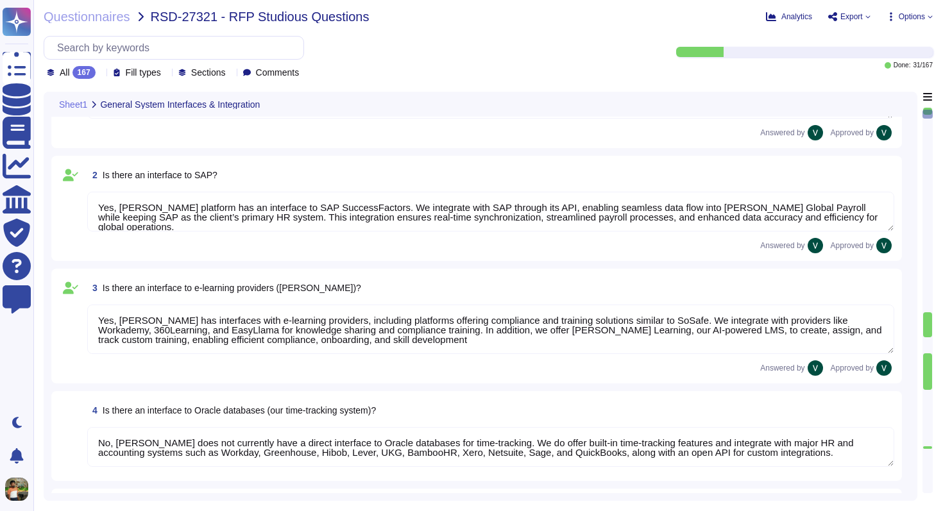
scroll to position [0, 0]
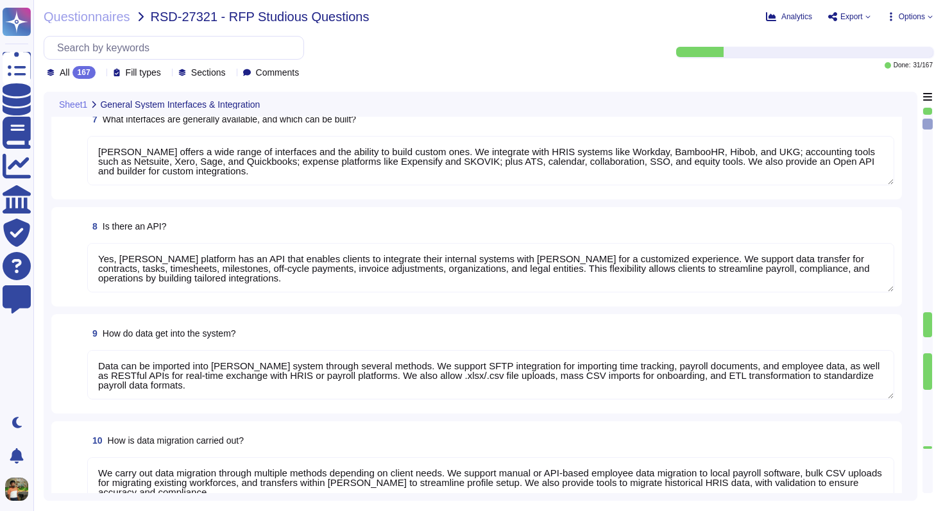
type textarea "Yes, [PERSON_NAME] platform has an API that enables clients to integrate their …"
type textarea "Data can be imported into [PERSON_NAME] system through several methods. We supp…"
type textarea "We carry out data migration through multiple methods depending on client needs.…"
type textarea "Yes, we support importing data from Excel (XLSX). We enable mass uploads of emp…"
type textarea "We output reports through a wide range of customizable options. Reports can be …"
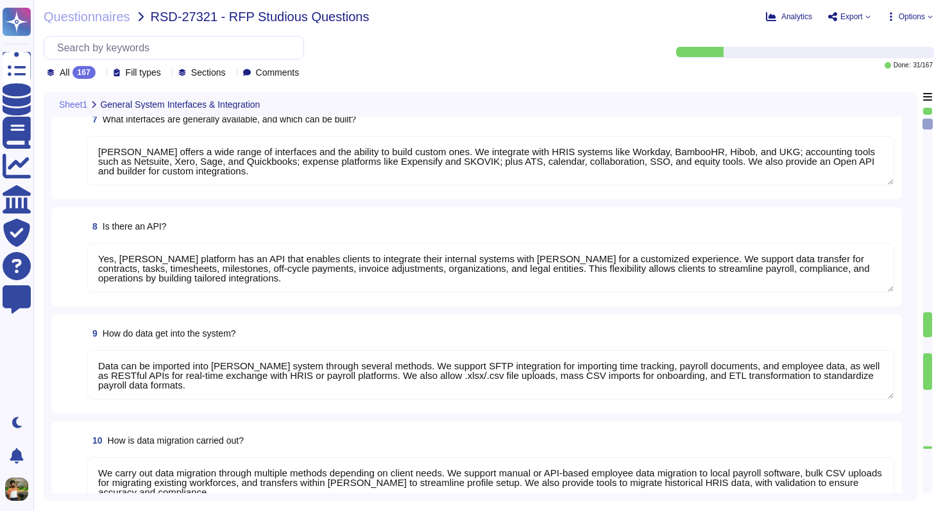
type textarea "[PERSON_NAME] system provides default KPIs and reports across finance, payroll,…"
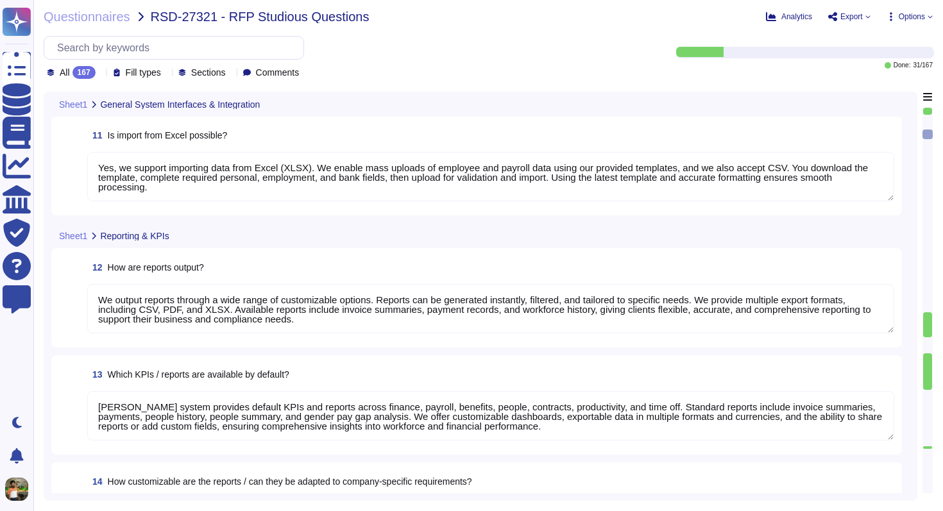
type textarea "[PERSON_NAME] reports are highly customizable to meet company-specific needs. W…"
type textarea "Yes, reports from [PERSON_NAME] can be exported to Excel in XLSX format, as wel…"
type textarea "Yes, we have a structured process for ongoing changes through continuous compli…"
type textarea "Our servers are located in the [GEOGRAPHIC_DATA], with primary storage in [GEOG…"
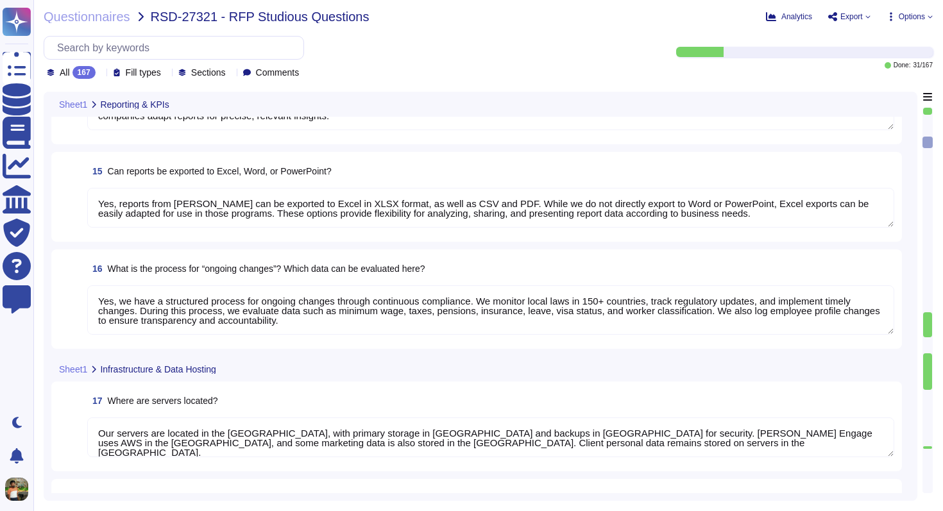
type textarea "Our data is primarily hosted in the European Union, with primary storage in [GE…"
type textarea "No, our data hosting is not primarily based in the [GEOGRAPHIC_DATA]. Yes, we a…"
type textarea "Our infrastructure stores client and user personal data, platform data, marketi…"
type textarea "Yes, all data stored in our infrastructure is GDPR-compliant. We host platform …"
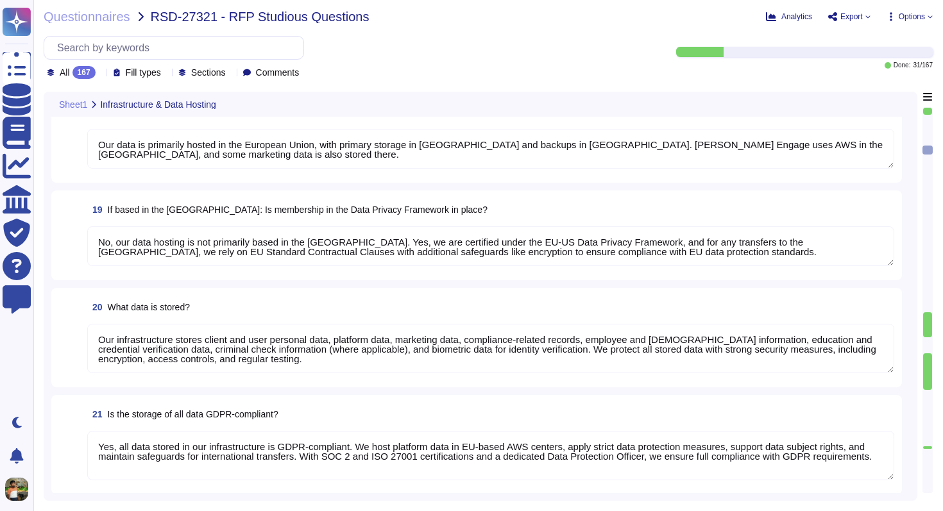
scroll to position [1, 0]
type textarea "Yes, we retain personal data only as long as required by our services or applic…"
type textarea "We protect our system against unauthorized access through strict access control…"
type textarea "Yes, we enforce strong password encryption by using a one-way hash function wit…"
type textarea "We protect our system against hacker attacks with 24/7 monitoring, vulnerabilit…"
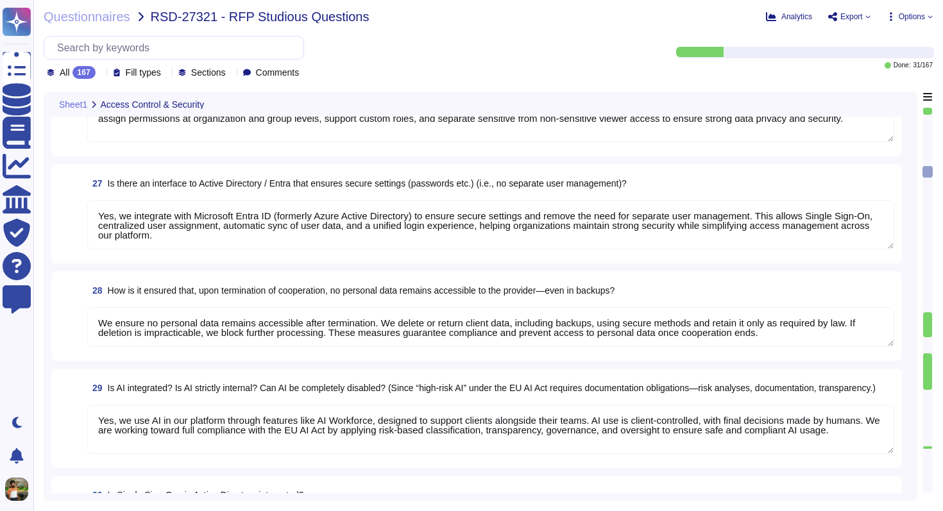
type textarea "Yes, we have a roles and permissions framework that restricts access to only th…"
type textarea "Yes, we integrate with Microsoft Entra ID (formerly Azure Active Directory) to …"
type textarea "We ensure no personal data remains accessible after termination. We delete or r…"
type textarea "Yes, we use AI in our platform through features like AI Workforce, designed to …"
type textarea "Yes, we offer Single Sign-On (SSO) integration via Microsoft Entra ID (formerly…"
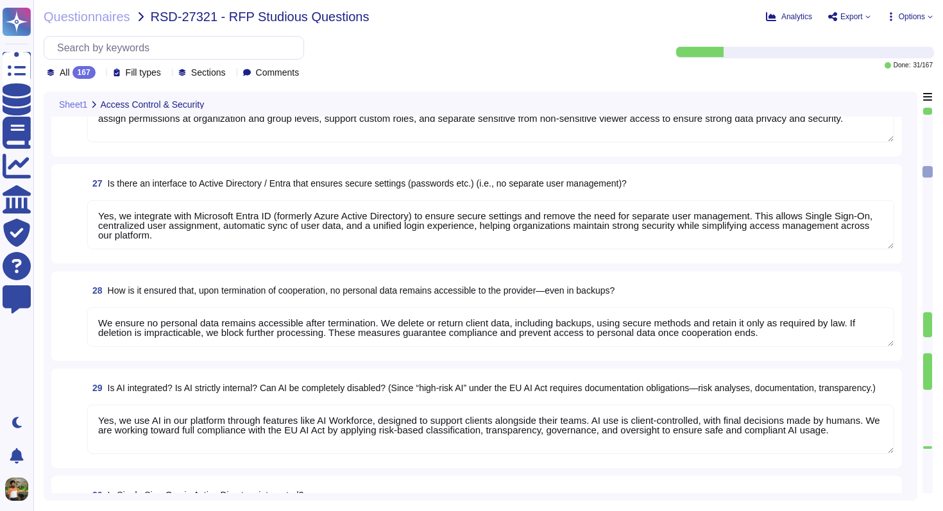
type textarea "No, we do not have an existing partnership with indevis. However, we support in…"
type textarea "No, not all data in our system is encrypted by default, but we encrypt sensitiv…"
type textarea "Yes, [PERSON_NAME] provides both service level agreements (SLAs) for maintenanc…"
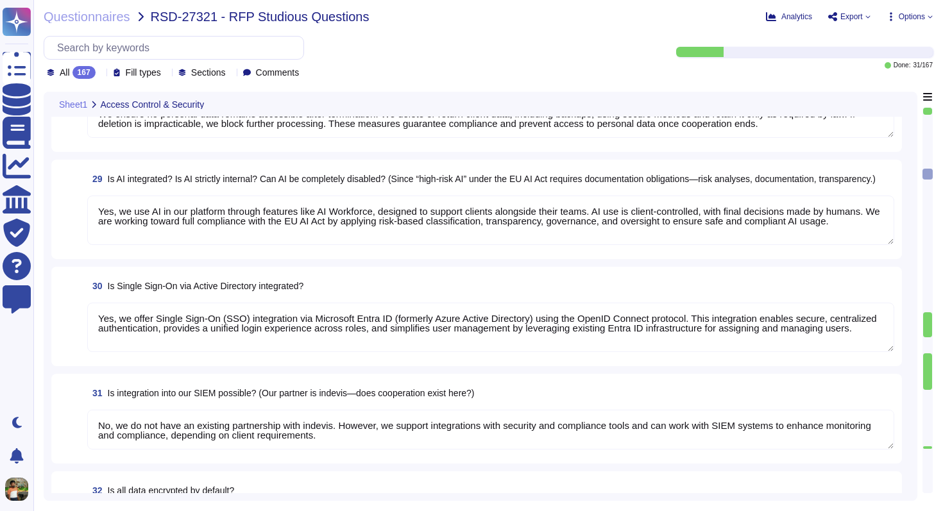
type textarea "No, [PERSON_NAME] tool does not specifically manage consents for using images f…"
type textarea "No, [PERSON_NAME] does not offer a personalized "Studiosus" structure for data …"
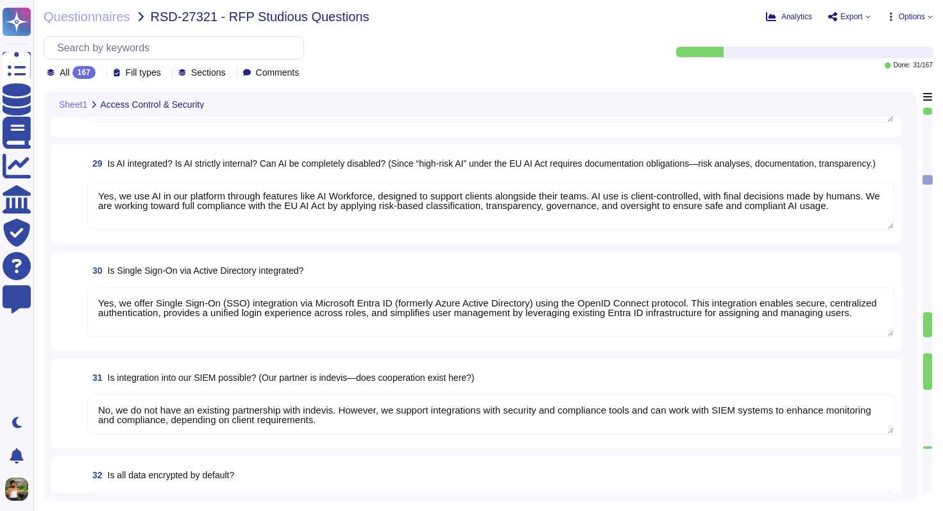
type textarea "Yes, [PERSON_NAME] system includes robust search functions. We offer Global Sea…"
type textarea "Yes, documents can be directly uploaded into [PERSON_NAME] system without prior…"
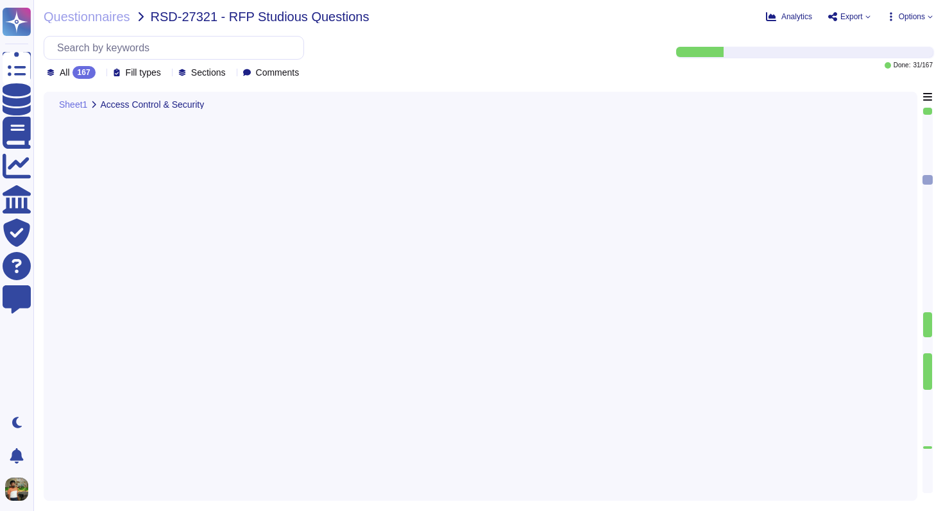
scroll to position [4125, 0]
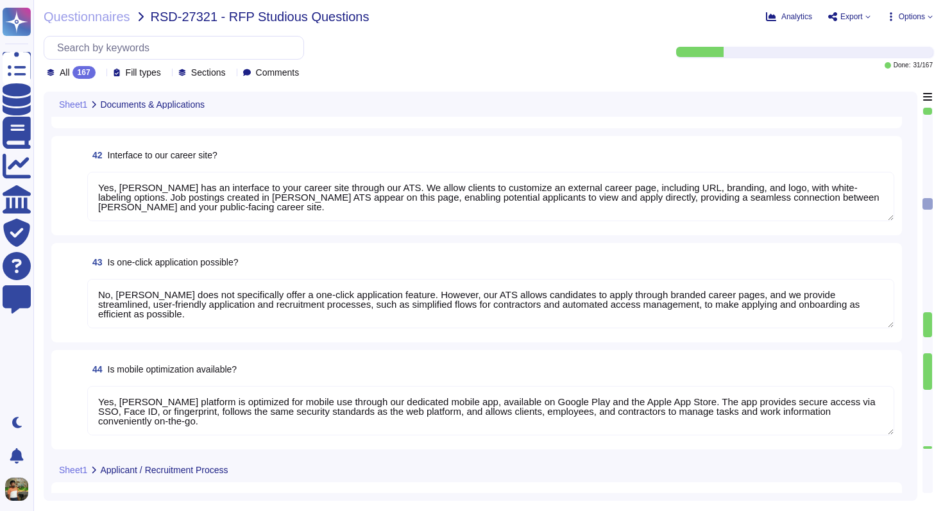
type textarea "Yes, [PERSON_NAME] allows creation of custom document categories and types, inc…"
type textarea "No, [PERSON_NAME] does not have explicit partnerships for document scanning ser…"
type textarea "Yes, [PERSON_NAME] has an interface to job boards through [PERSON_NAME]. We pro…"
type textarea "Yes, [PERSON_NAME] has an interface to your career site through our ATS. We all…"
type textarea "No, [PERSON_NAME] does not specifically offer a one-click application feature. …"
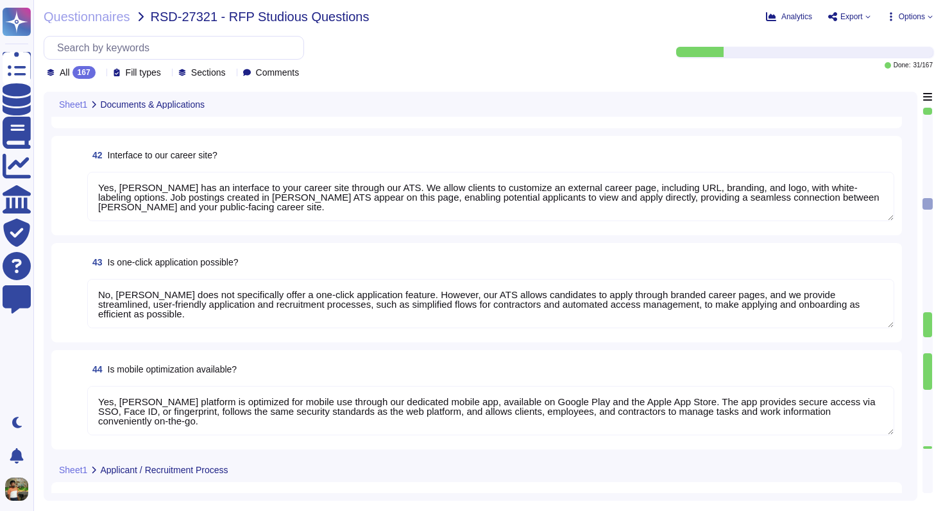
type textarea "Yes, [PERSON_NAME] platform is optimized for mobile use through our dedicated m…"
type textarea "[PERSON_NAME] system handles application intake through our Applicant Tracking …"
type textarea "Yes, [PERSON_NAME] system allows applications to be distributed to responsible …"
type textarea "Yes, [PERSON_NAME] ATS can be used by HR for pre-screening applicants. We use A…"
type textarea "Yes, [PERSON_NAME] ATS can handle automatic communication with applicants. We p…"
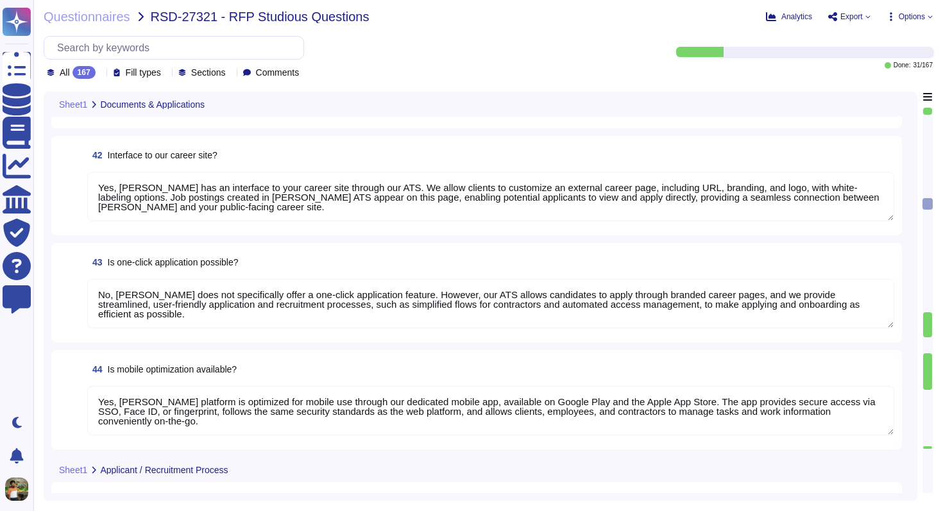
scroll to position [1, 0]
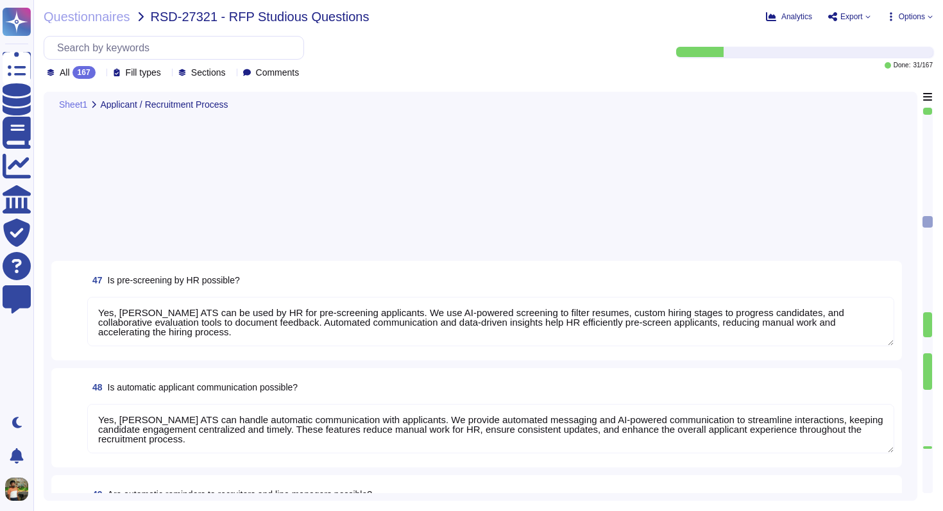
type textarea "Yes, [PERSON_NAME] ATS can send automatic reminders to recruiters and line mana…"
type textarea "[PERSON_NAME] ATS handles the transition from applicant to employee seamlessly.…"
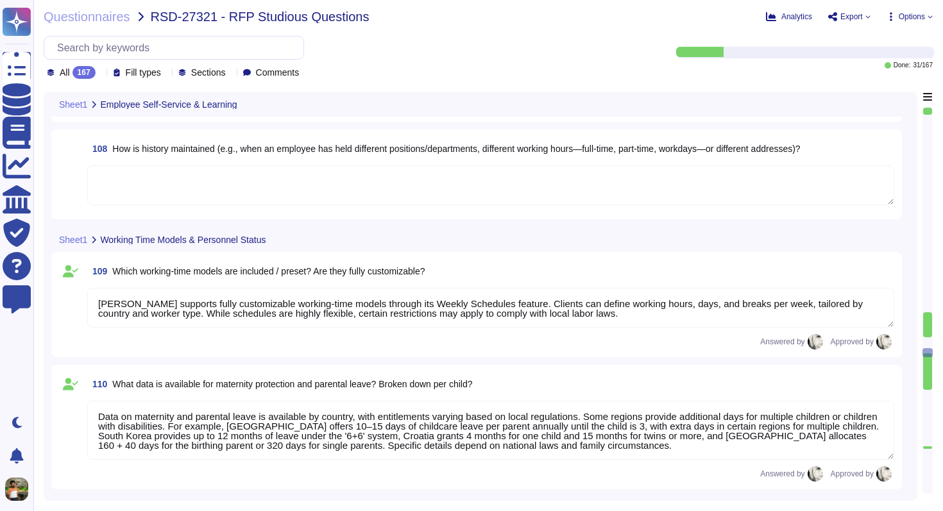
scroll to position [10448, 0]
